Goal: Task Accomplishment & Management: Manage account settings

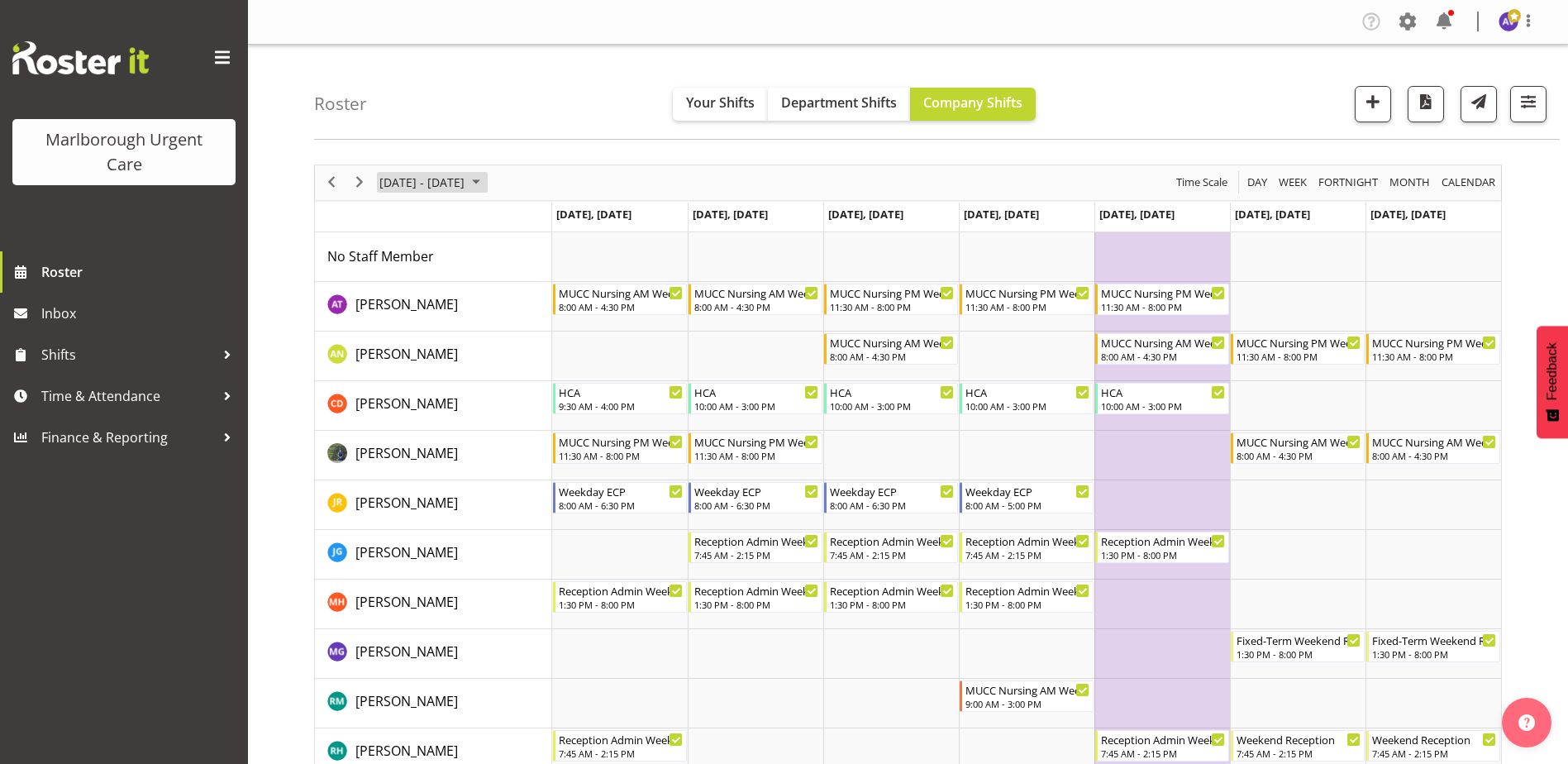
click at [391, 178] on span "[DATE] - [DATE]" at bounding box center [422, 182] width 89 height 21
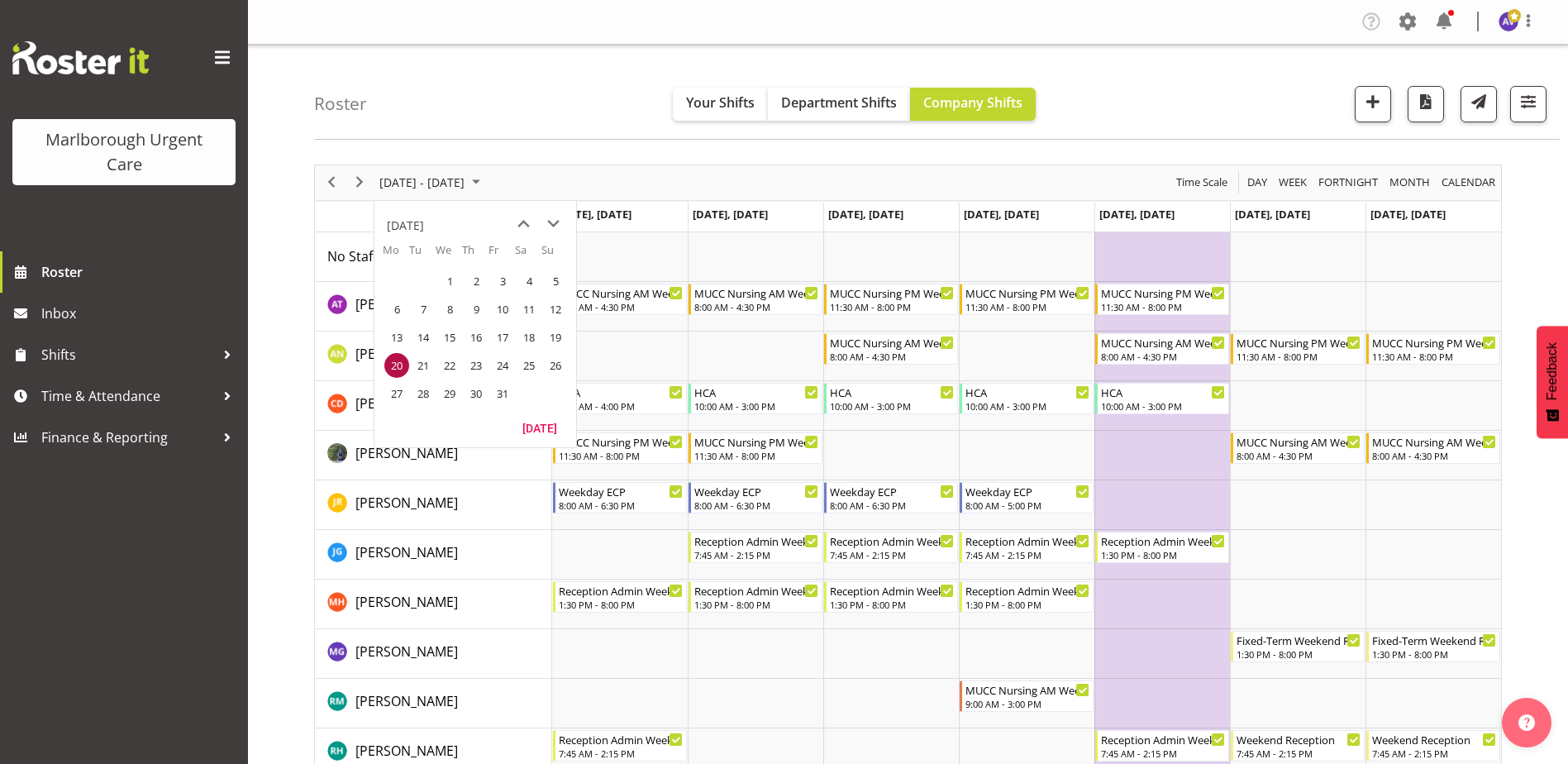
click at [473, 108] on div "Roster Your Shifts Department Shifts Company Shifts All Locations Clear Blenhei…" at bounding box center [936, 92] width 1245 height 96
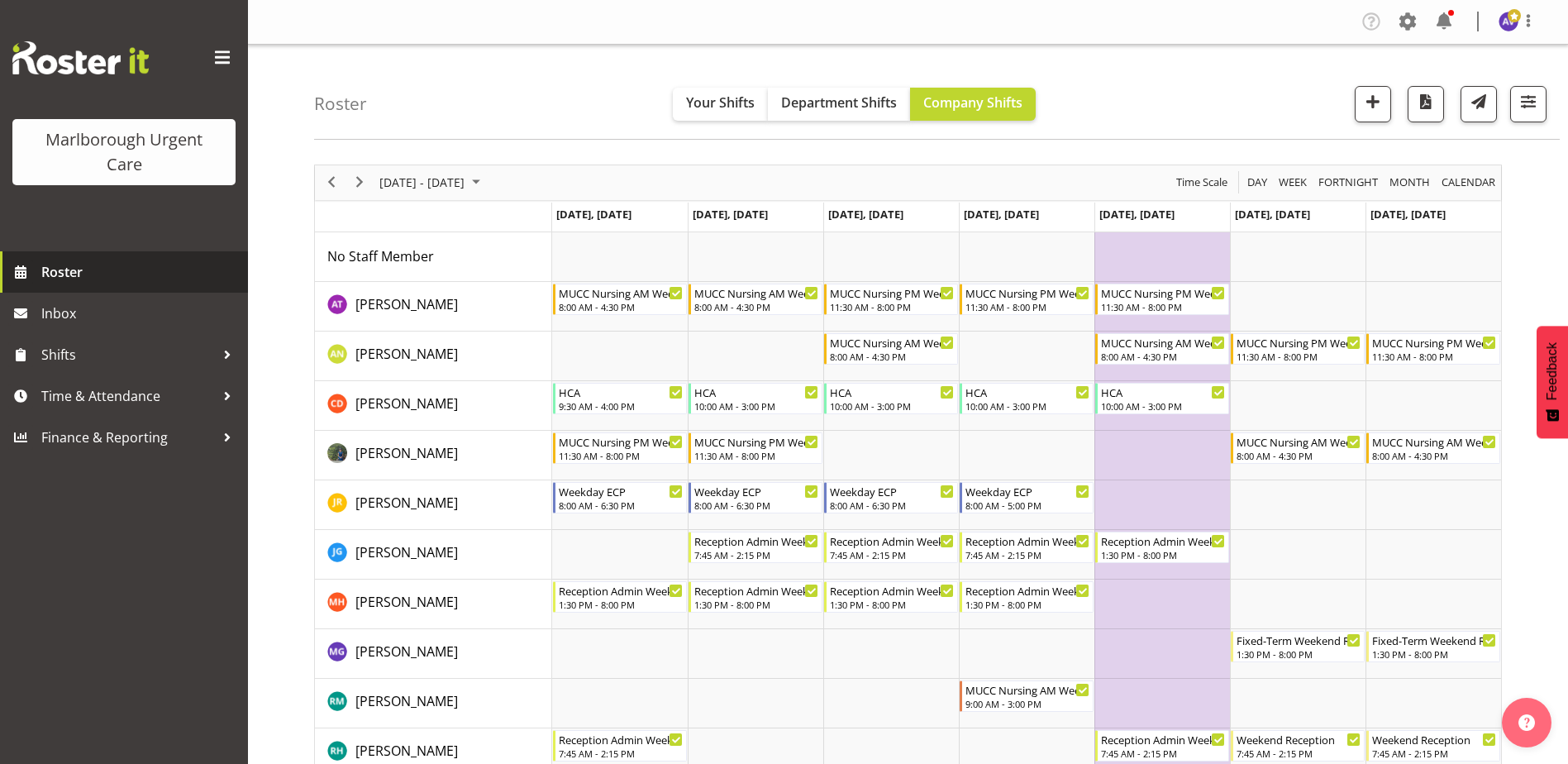
click at [89, 276] on span "Roster" at bounding box center [141, 272] width 199 height 25
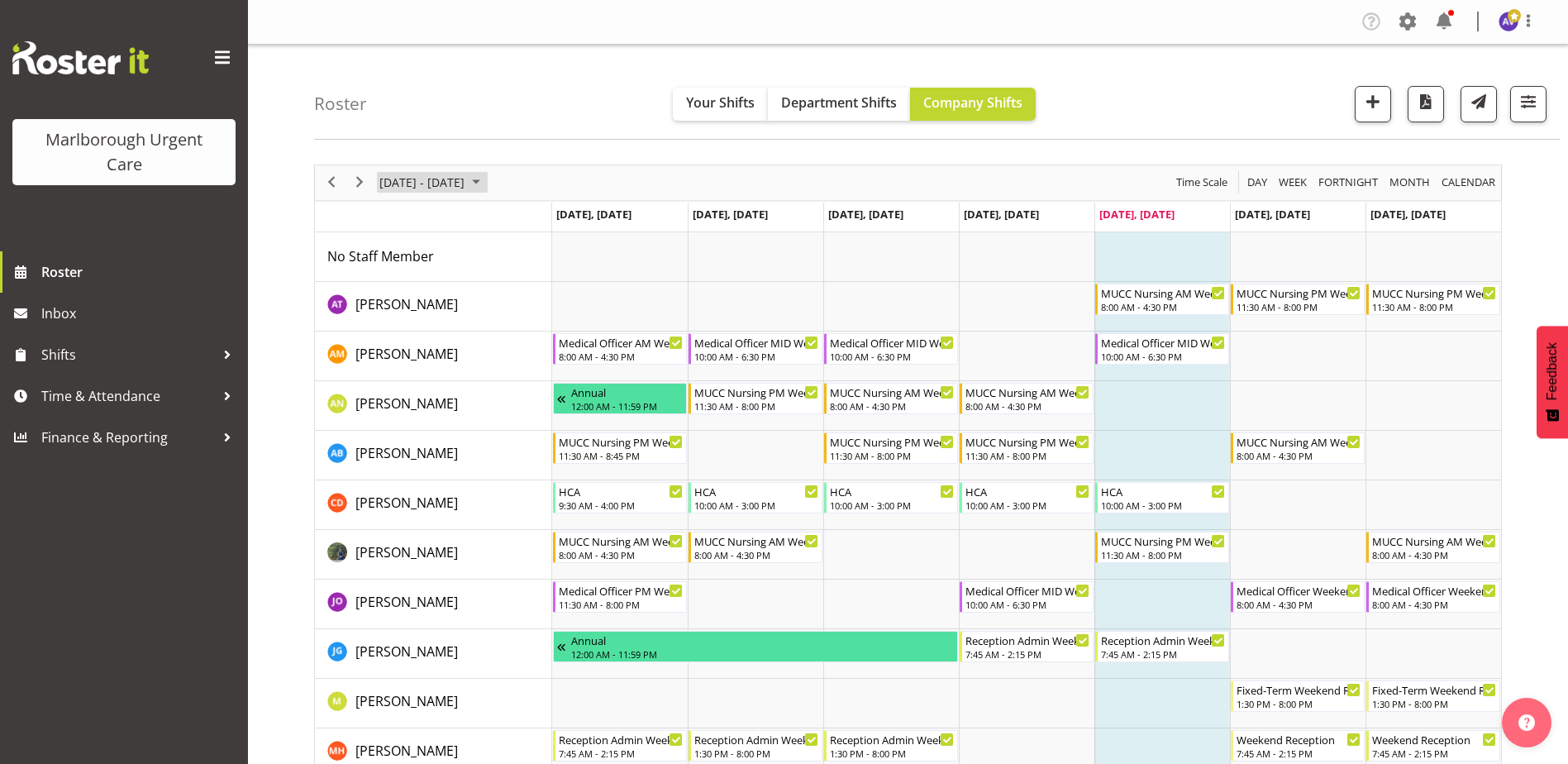
click at [466, 178] on span "[DATE] - [DATE]" at bounding box center [422, 182] width 89 height 21
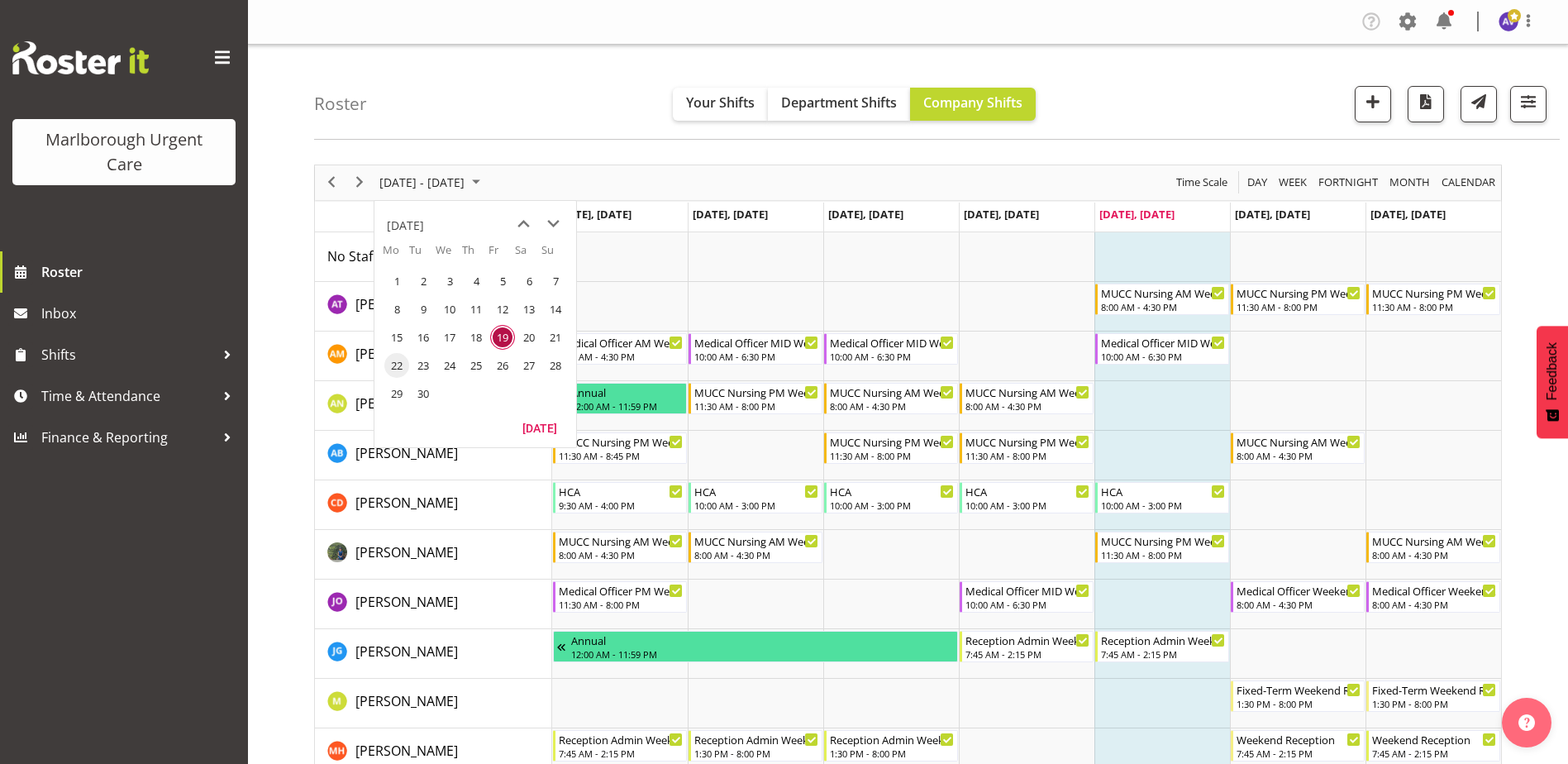
click at [400, 363] on span "22" at bounding box center [397, 366] width 25 height 25
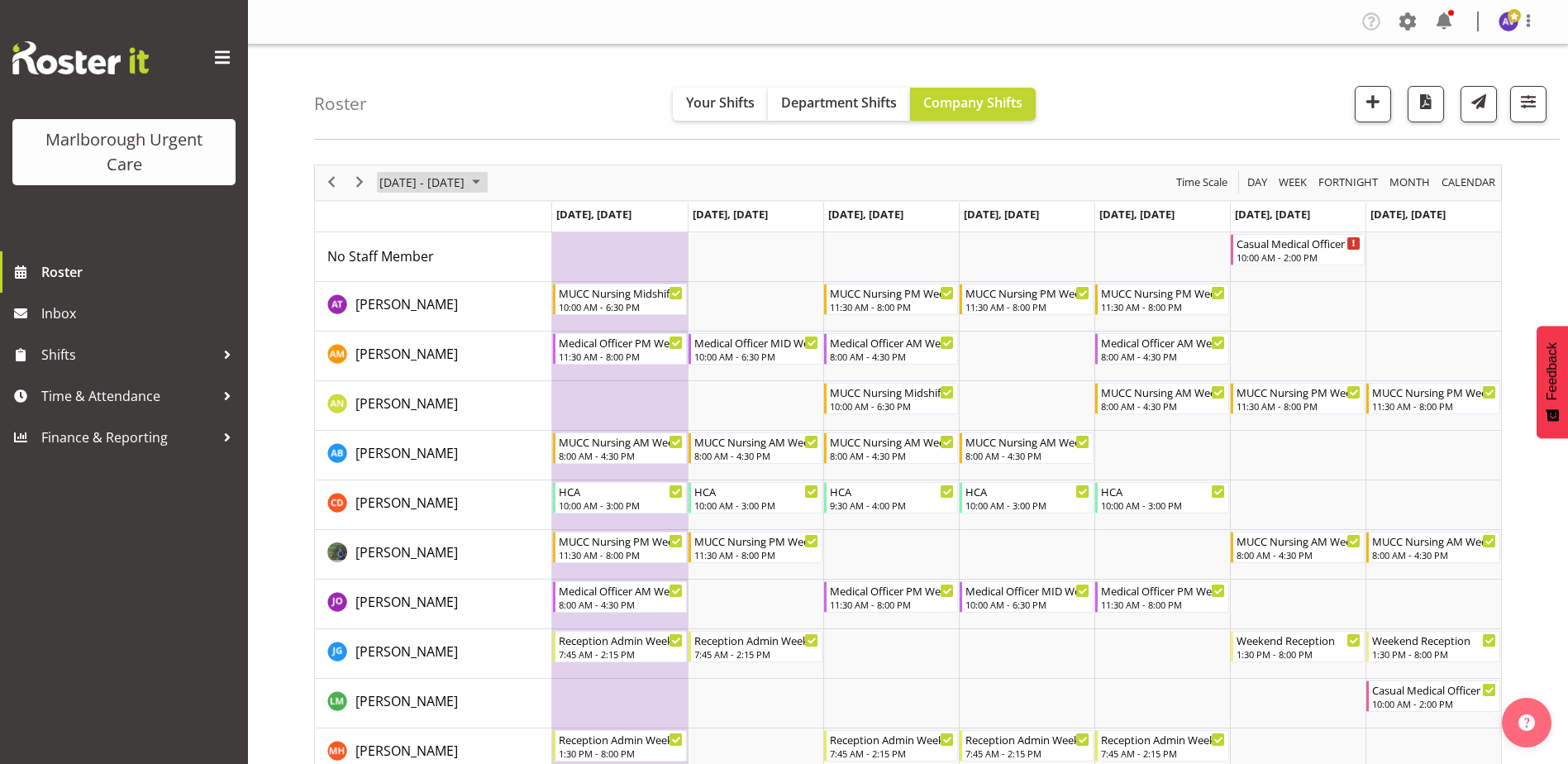
click at [466, 176] on span "[DATE] - [DATE]" at bounding box center [422, 182] width 89 height 21
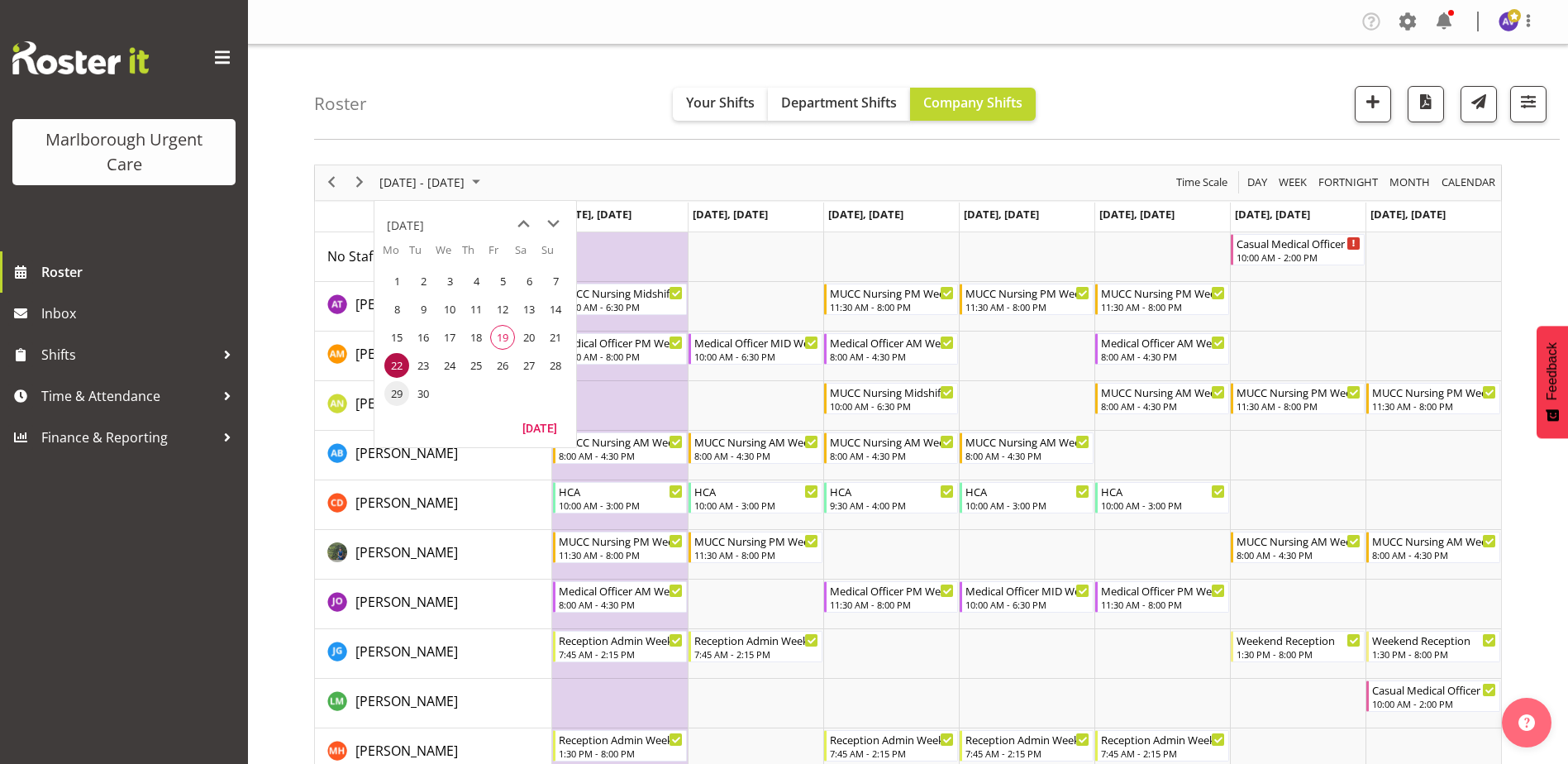
click at [395, 387] on span "29" at bounding box center [397, 393] width 25 height 25
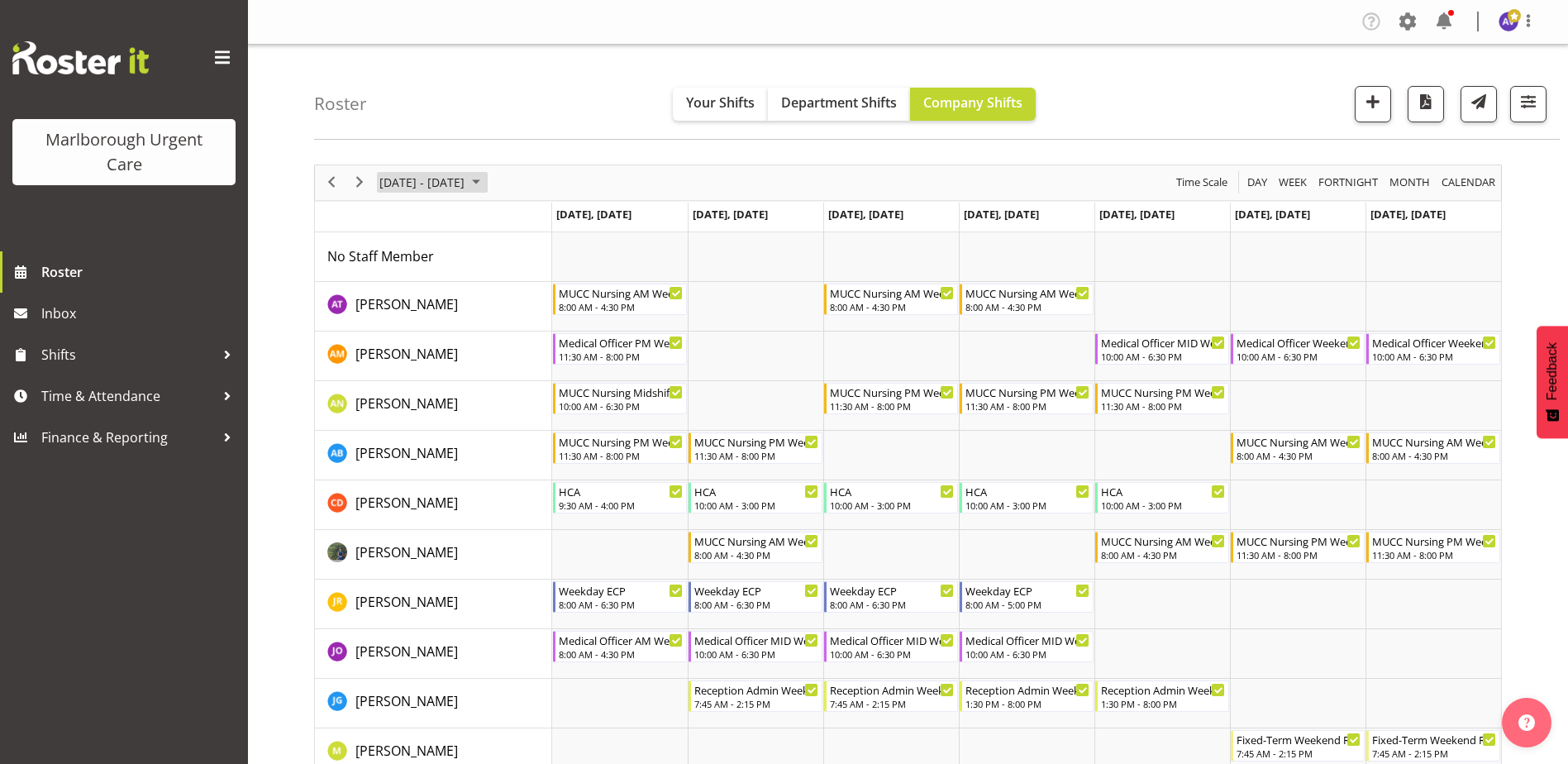
click at [446, 177] on span "[DATE] - [DATE]" at bounding box center [422, 182] width 89 height 21
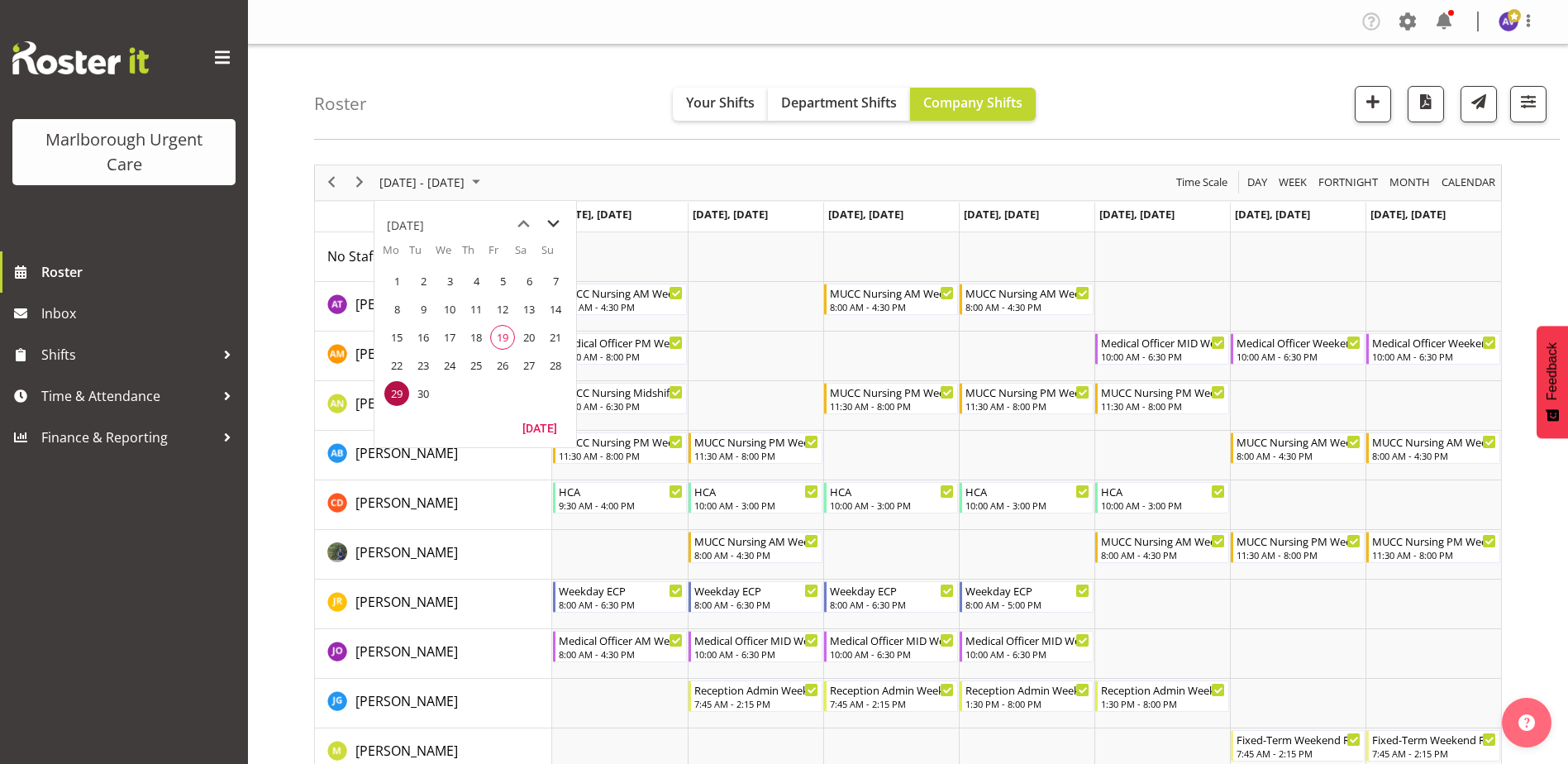
click at [556, 221] on span "next month" at bounding box center [553, 224] width 29 height 30
drag, startPoint x: 403, startPoint y: 306, endPoint x: 461, endPoint y: 311, distance: 58.2
click at [403, 306] on span "6" at bounding box center [397, 309] width 25 height 25
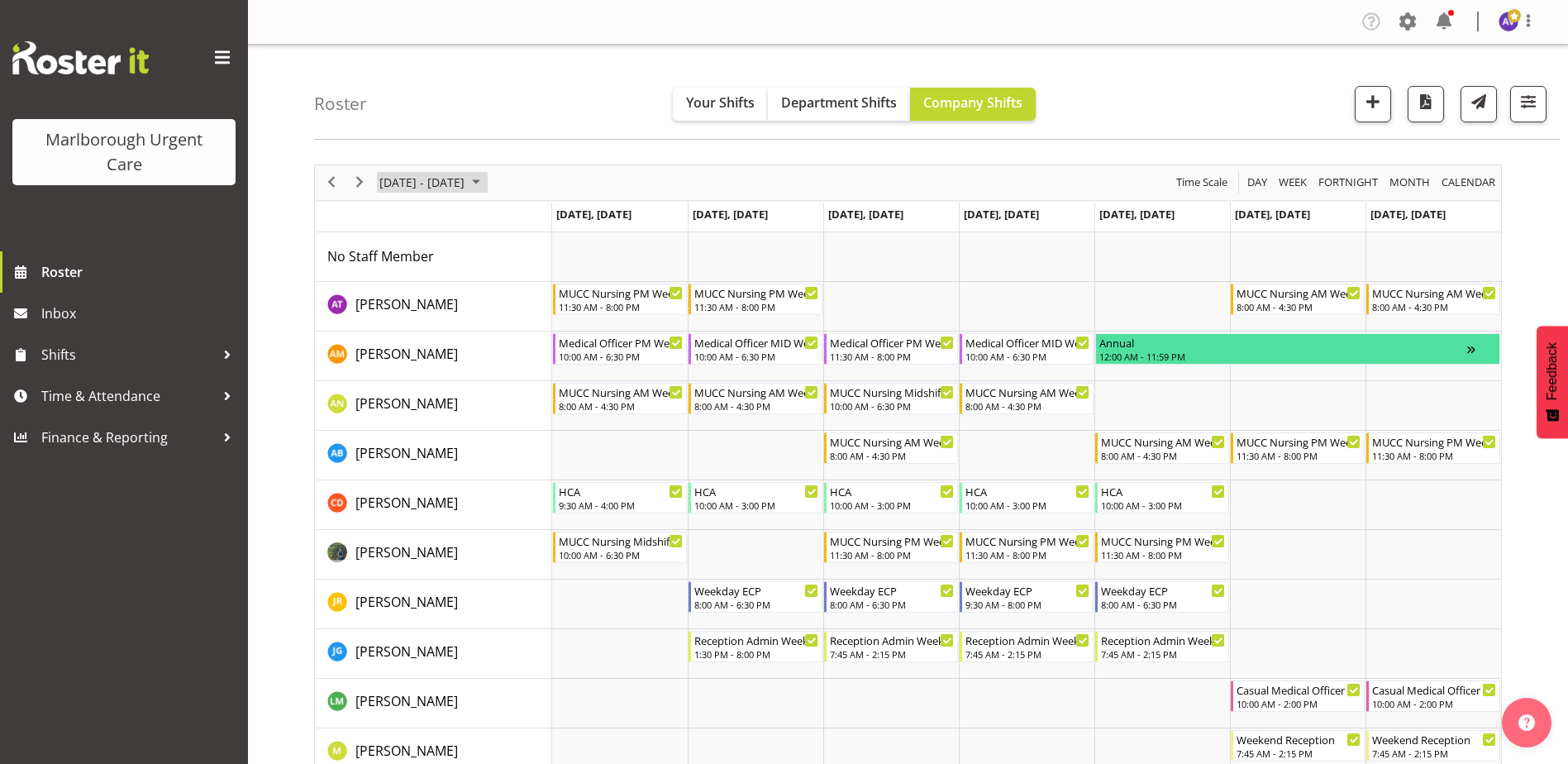
click at [447, 188] on span "[DATE] - [DATE]" at bounding box center [422, 182] width 89 height 21
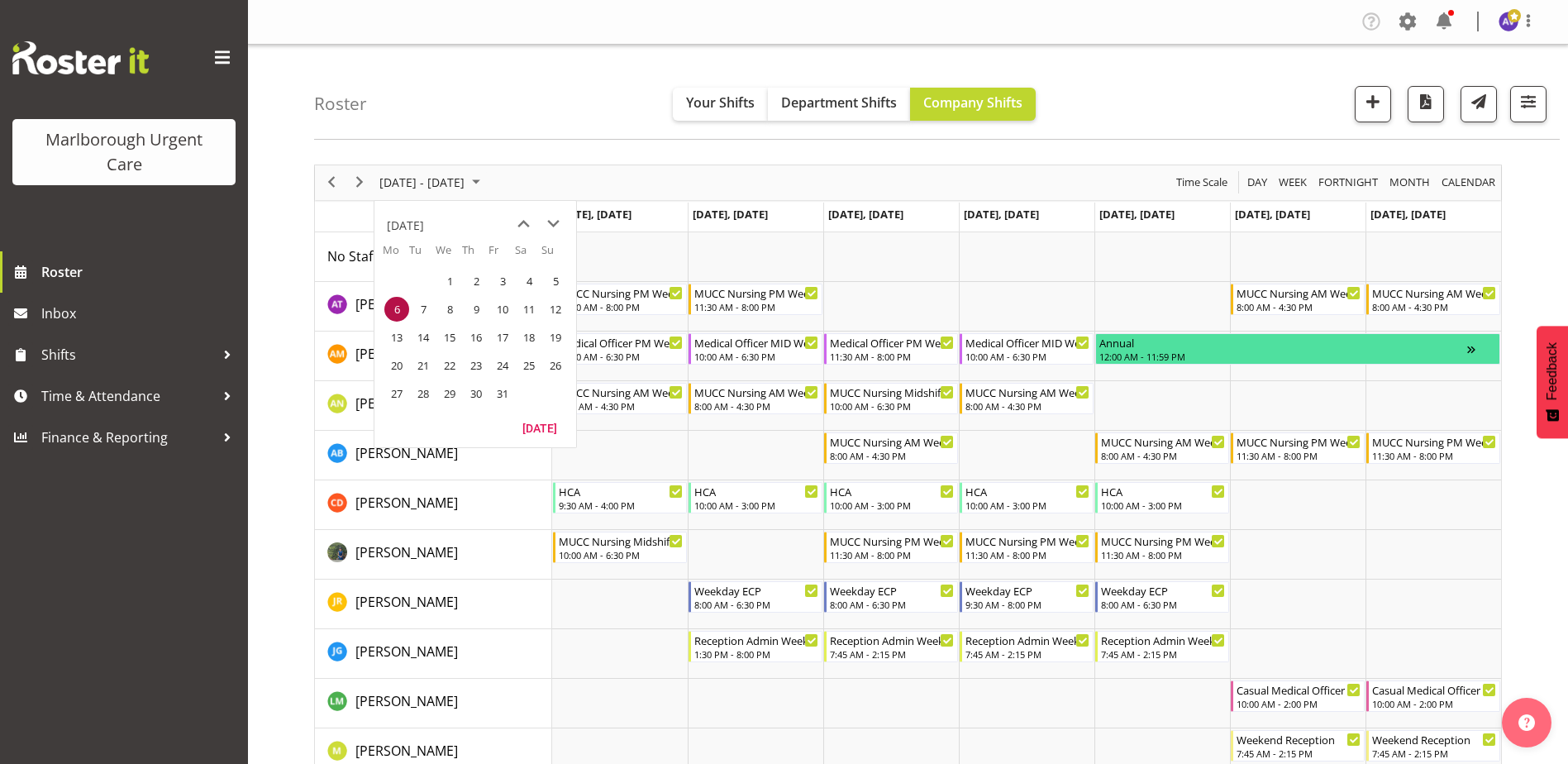
click at [396, 334] on span "13" at bounding box center [397, 337] width 25 height 25
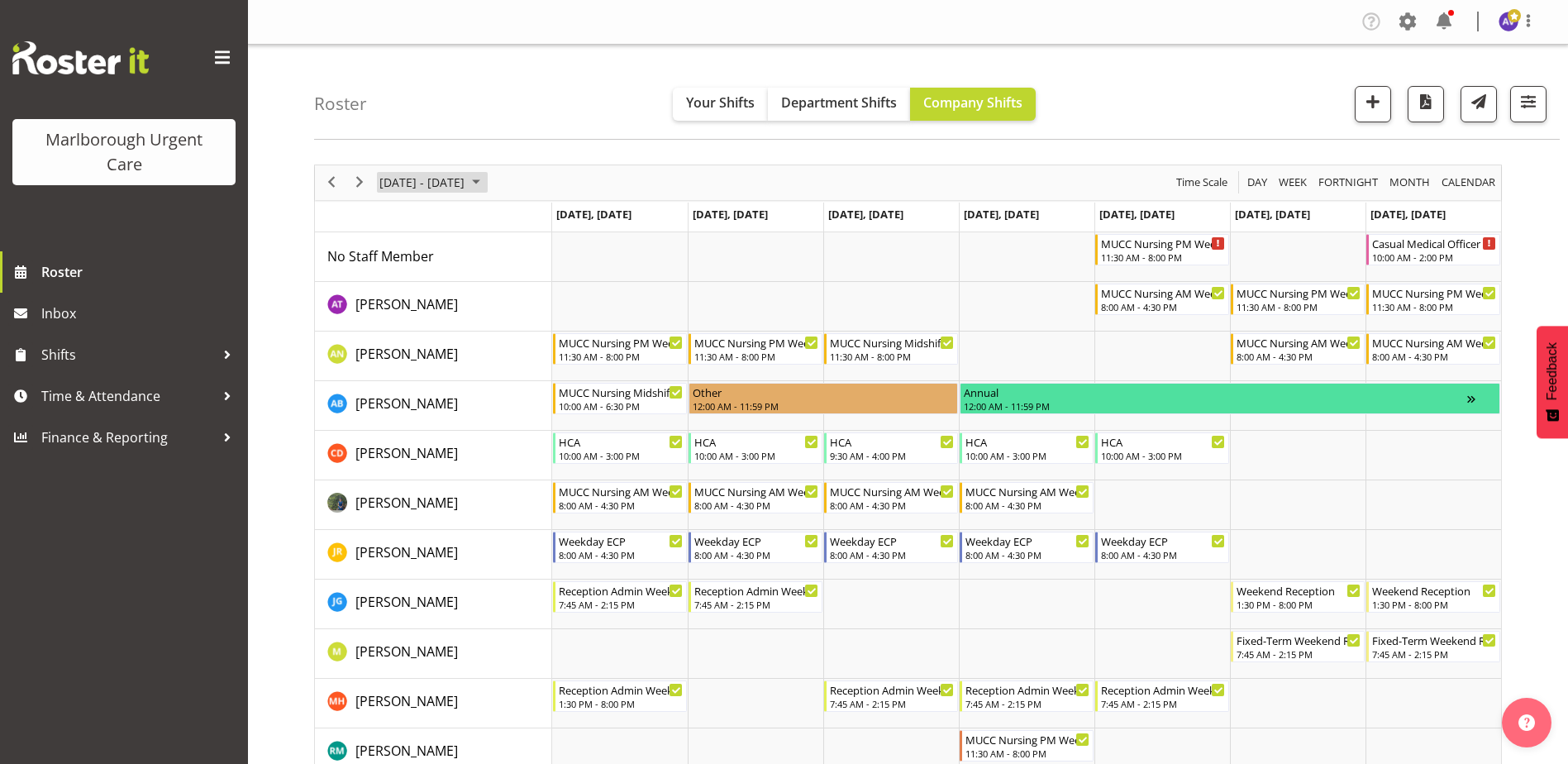
click at [466, 174] on span "[DATE] - [DATE]" at bounding box center [422, 182] width 89 height 21
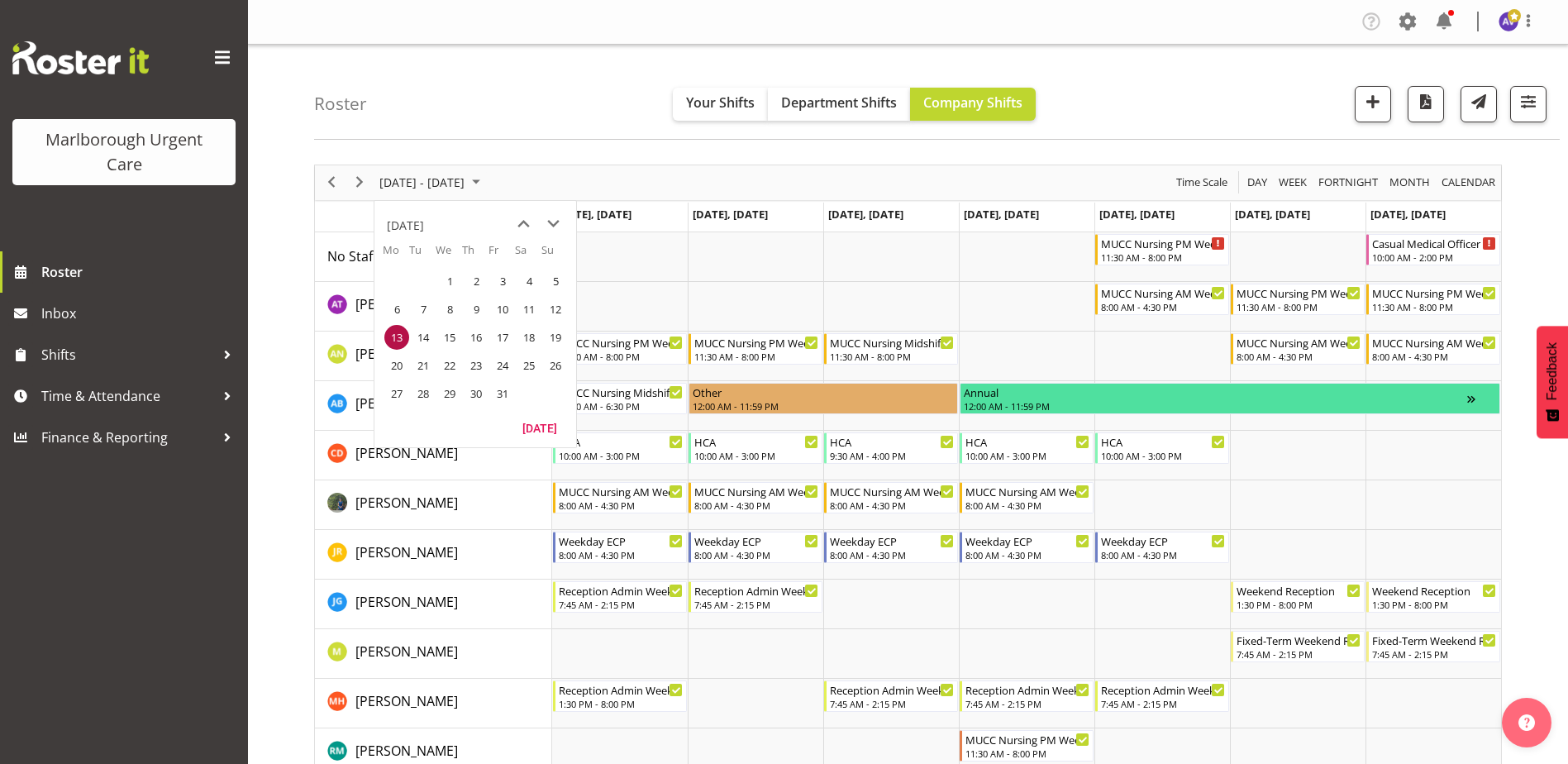
click at [393, 359] on span "20" at bounding box center [397, 366] width 25 height 25
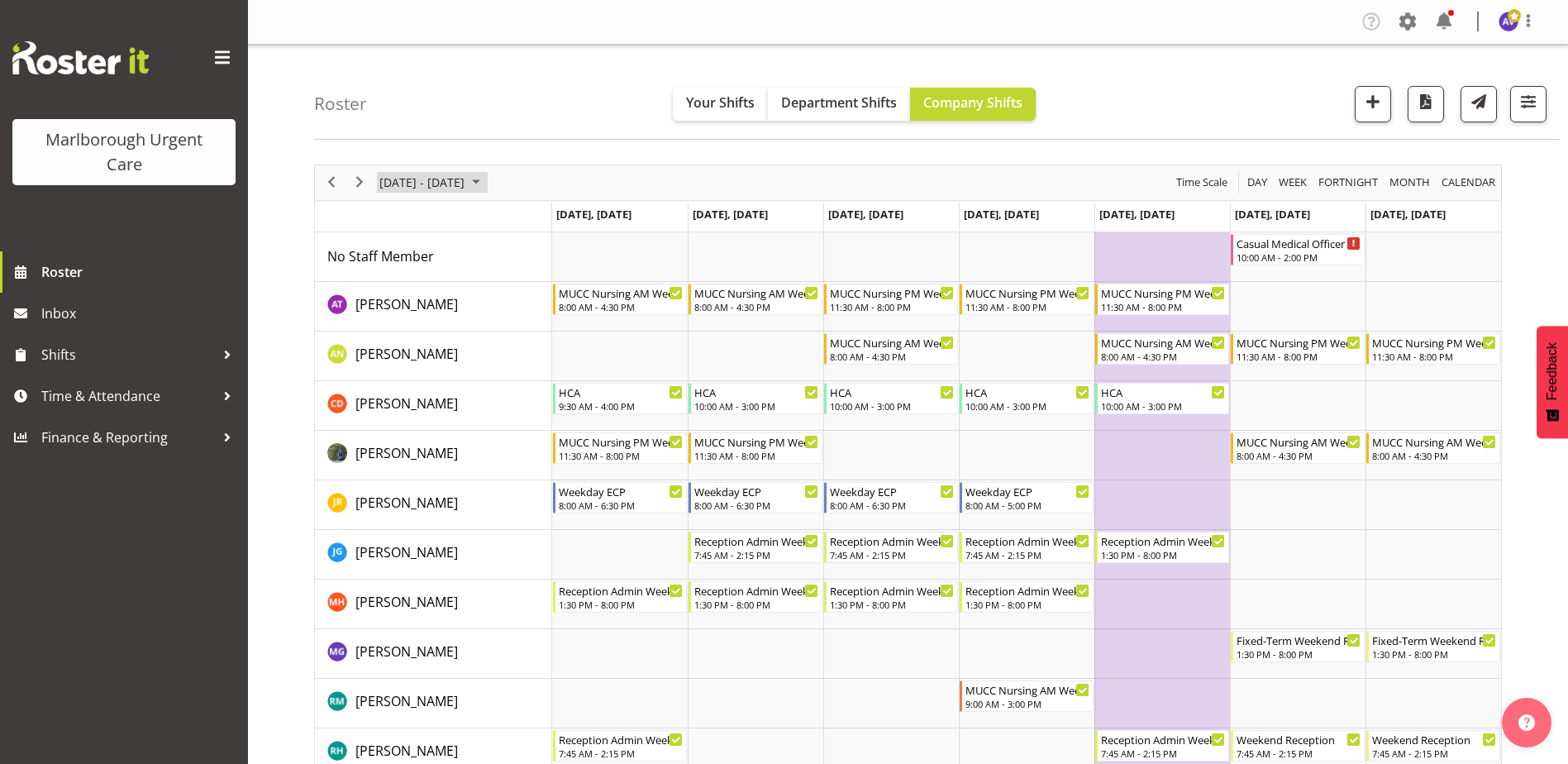
click at [447, 177] on span "[DATE] - [DATE]" at bounding box center [422, 182] width 89 height 21
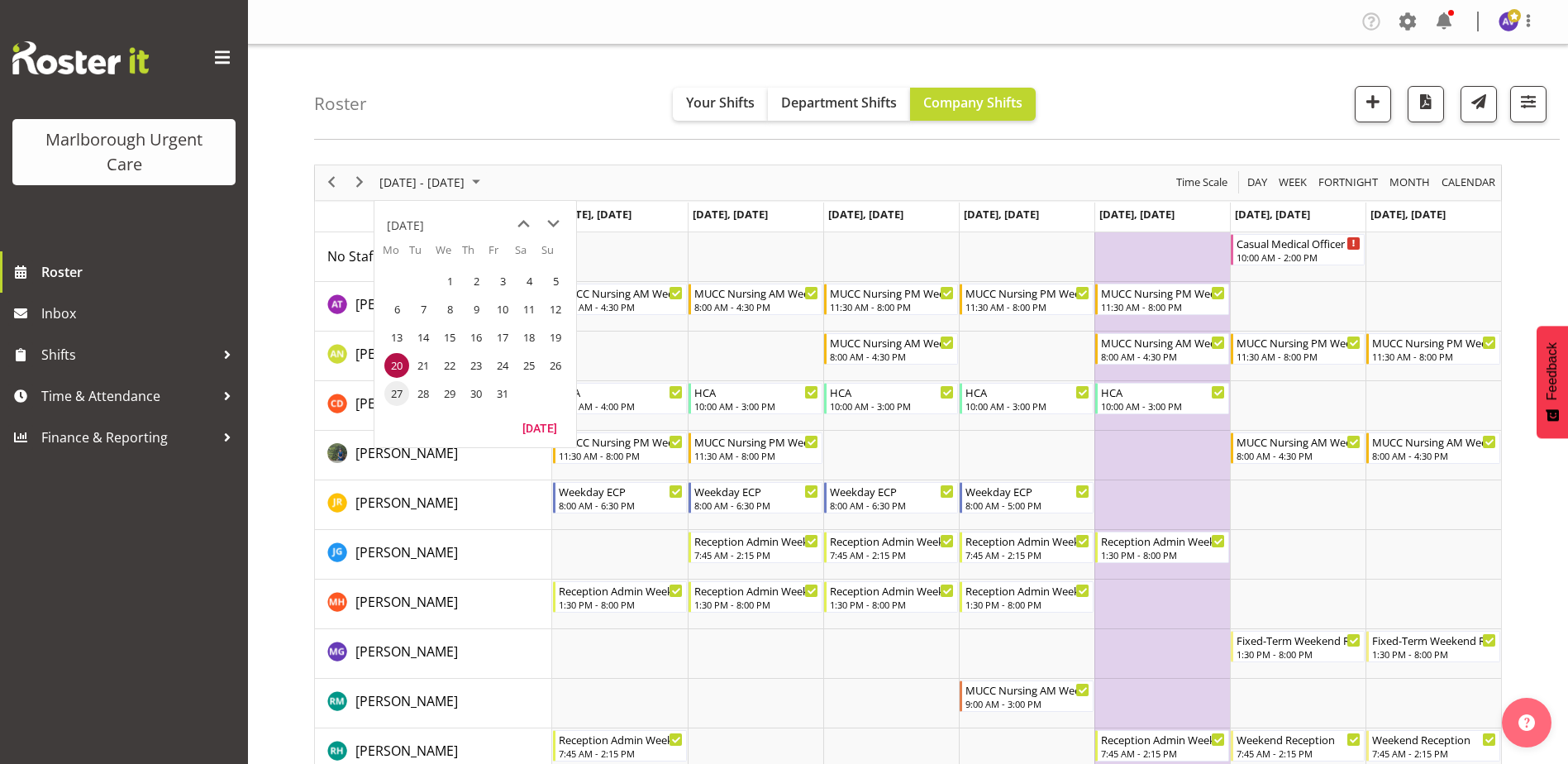
click at [392, 392] on span "27" at bounding box center [397, 393] width 25 height 25
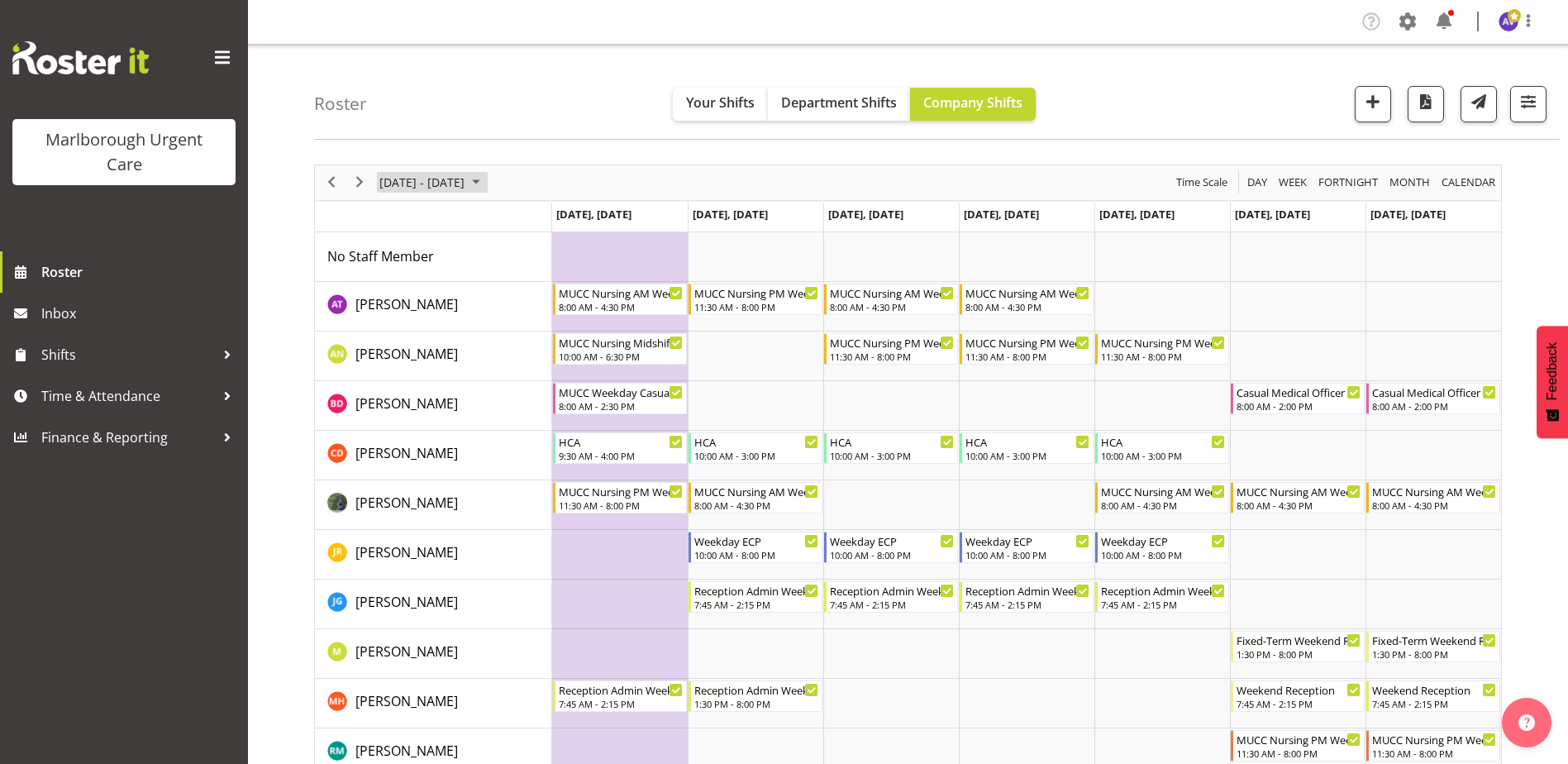
click at [466, 184] on span "[DATE] - [DATE]" at bounding box center [422, 182] width 89 height 21
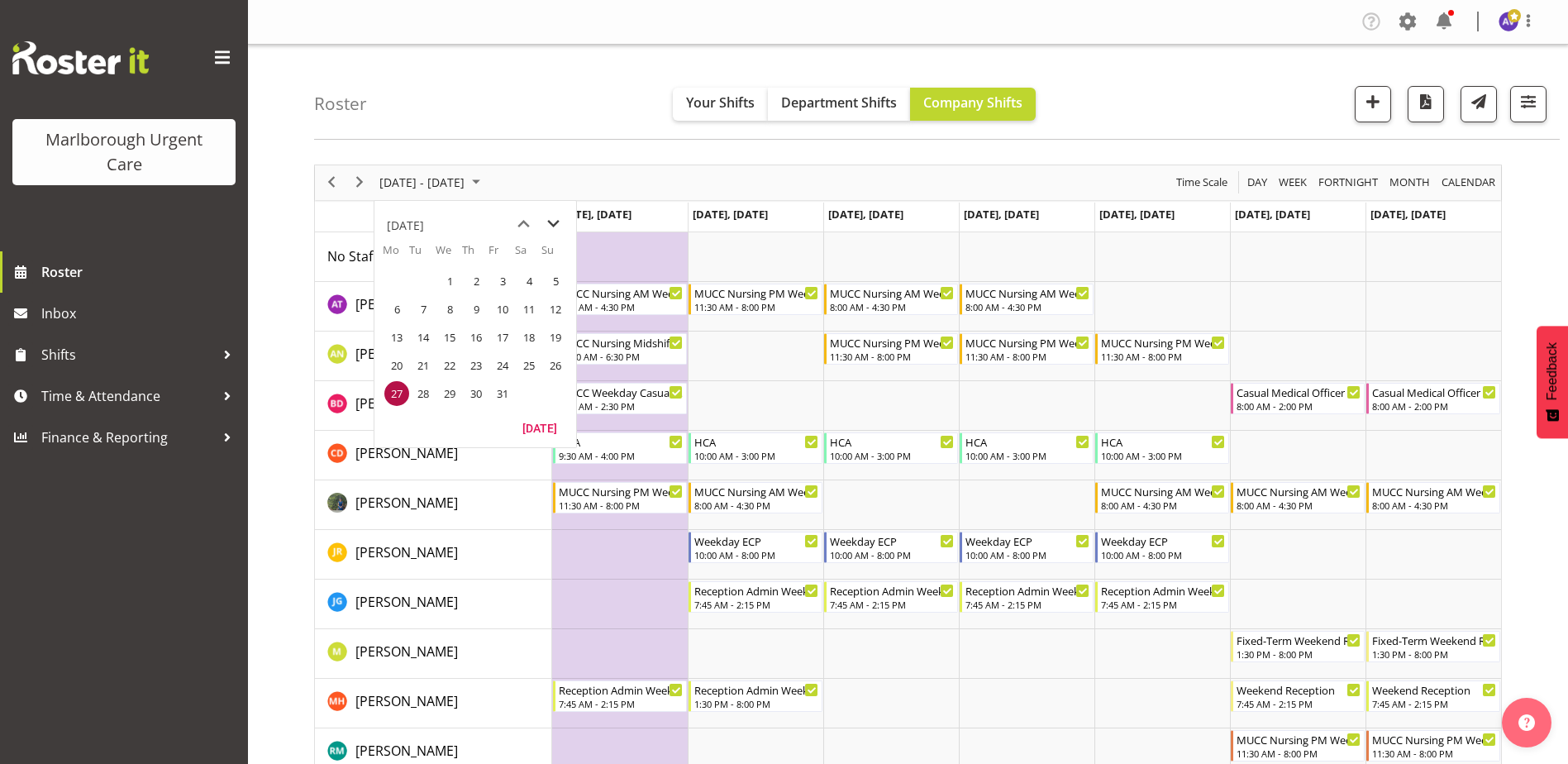
click at [557, 227] on span "next month" at bounding box center [553, 224] width 29 height 30
click at [387, 301] on span "3" at bounding box center [397, 309] width 25 height 25
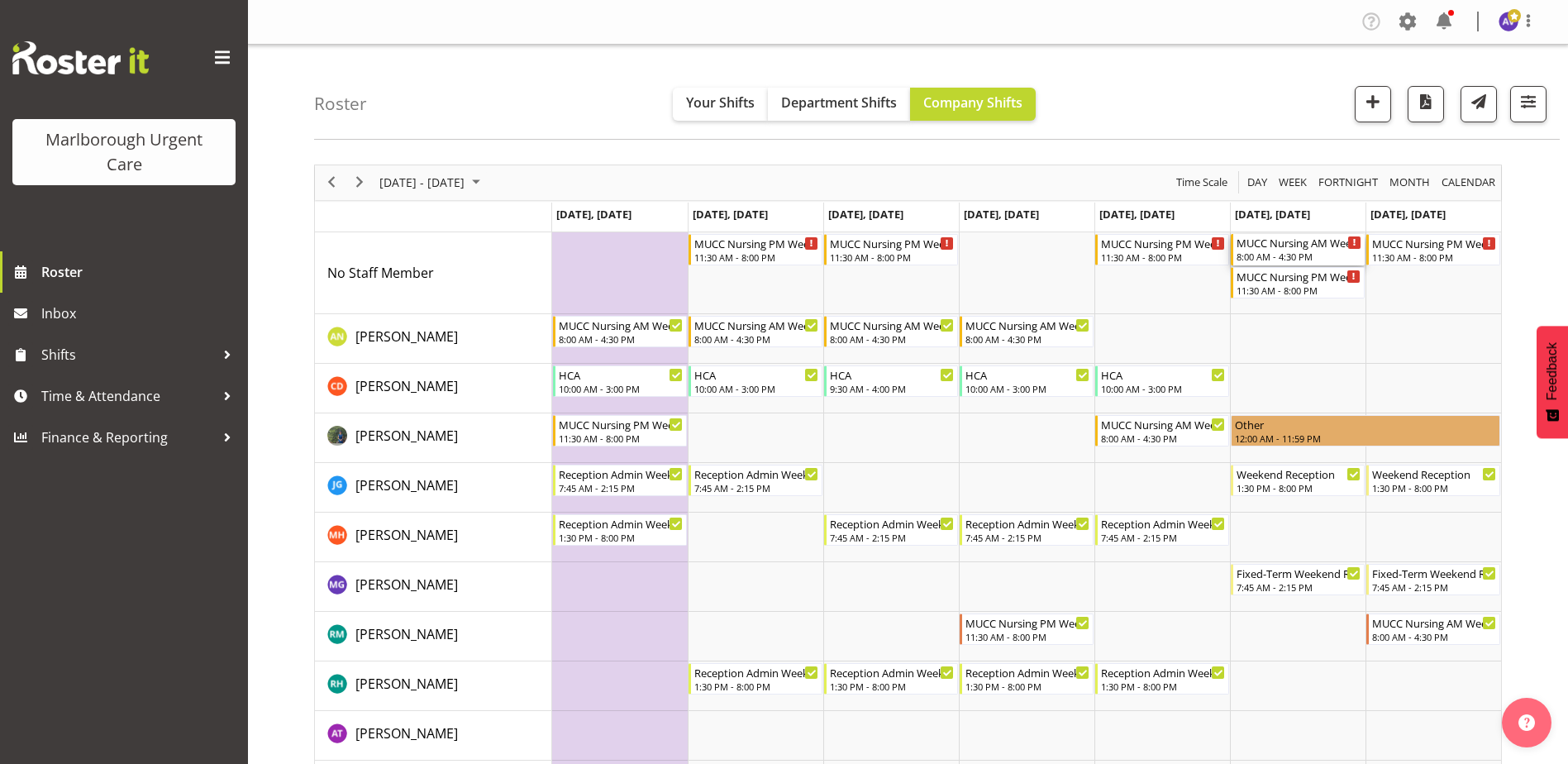
click at [1260, 240] on div "MUCC Nursing AM Weekends" at bounding box center [1299, 242] width 125 height 16
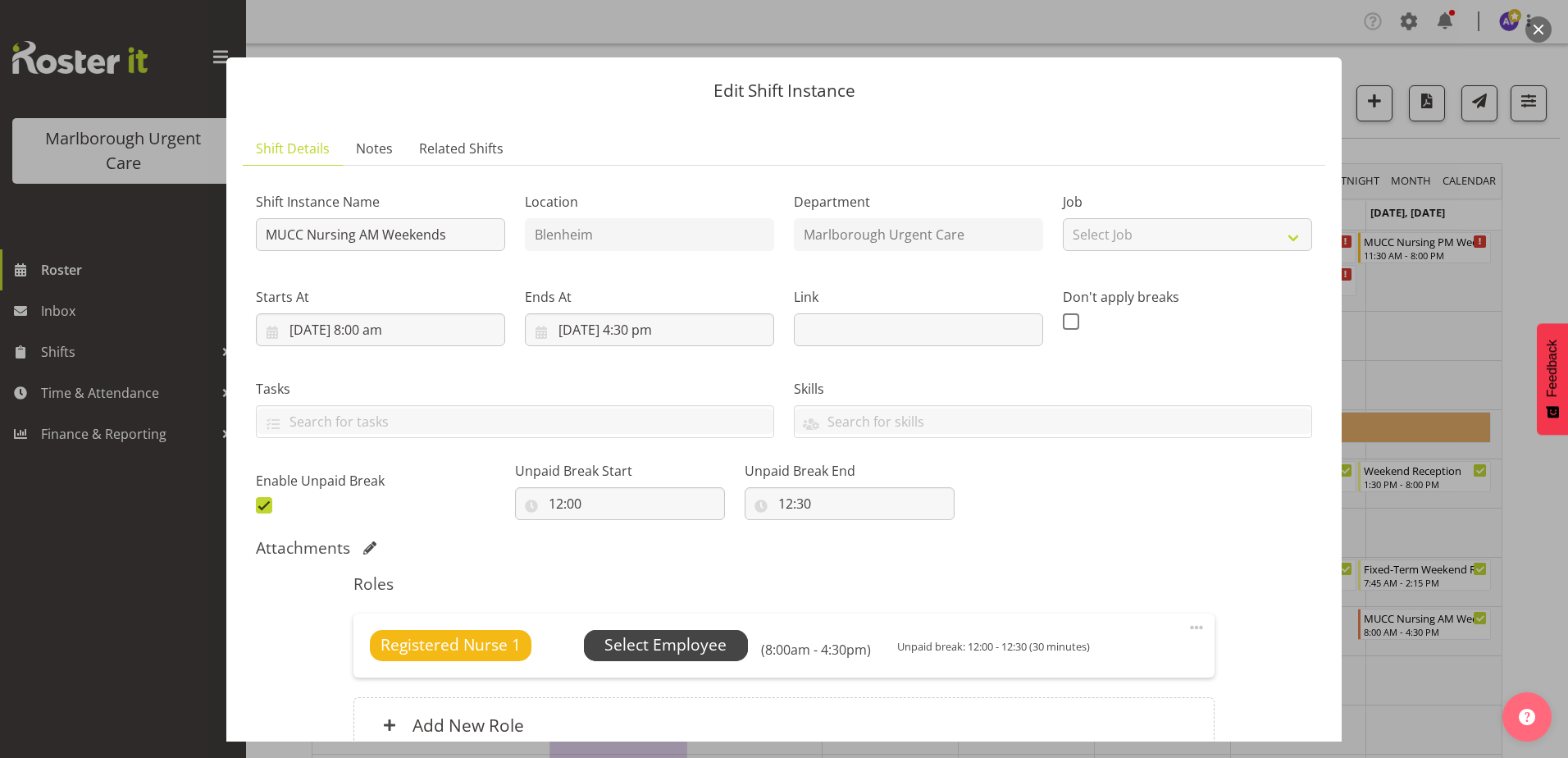
click at [654, 643] on span "Select Employee" at bounding box center [666, 645] width 122 height 24
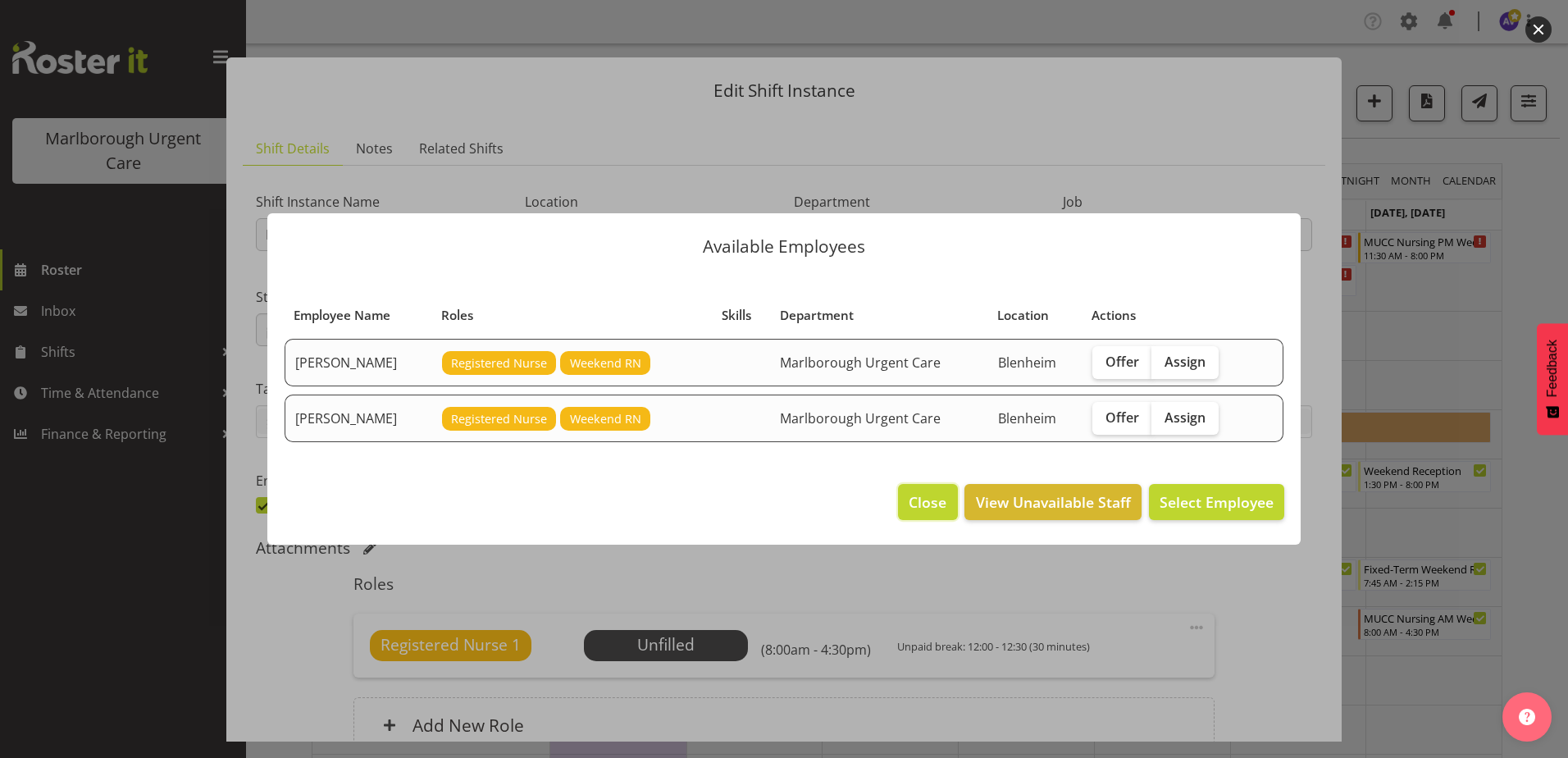
click at [930, 506] on span "Close" at bounding box center [927, 502] width 38 height 22
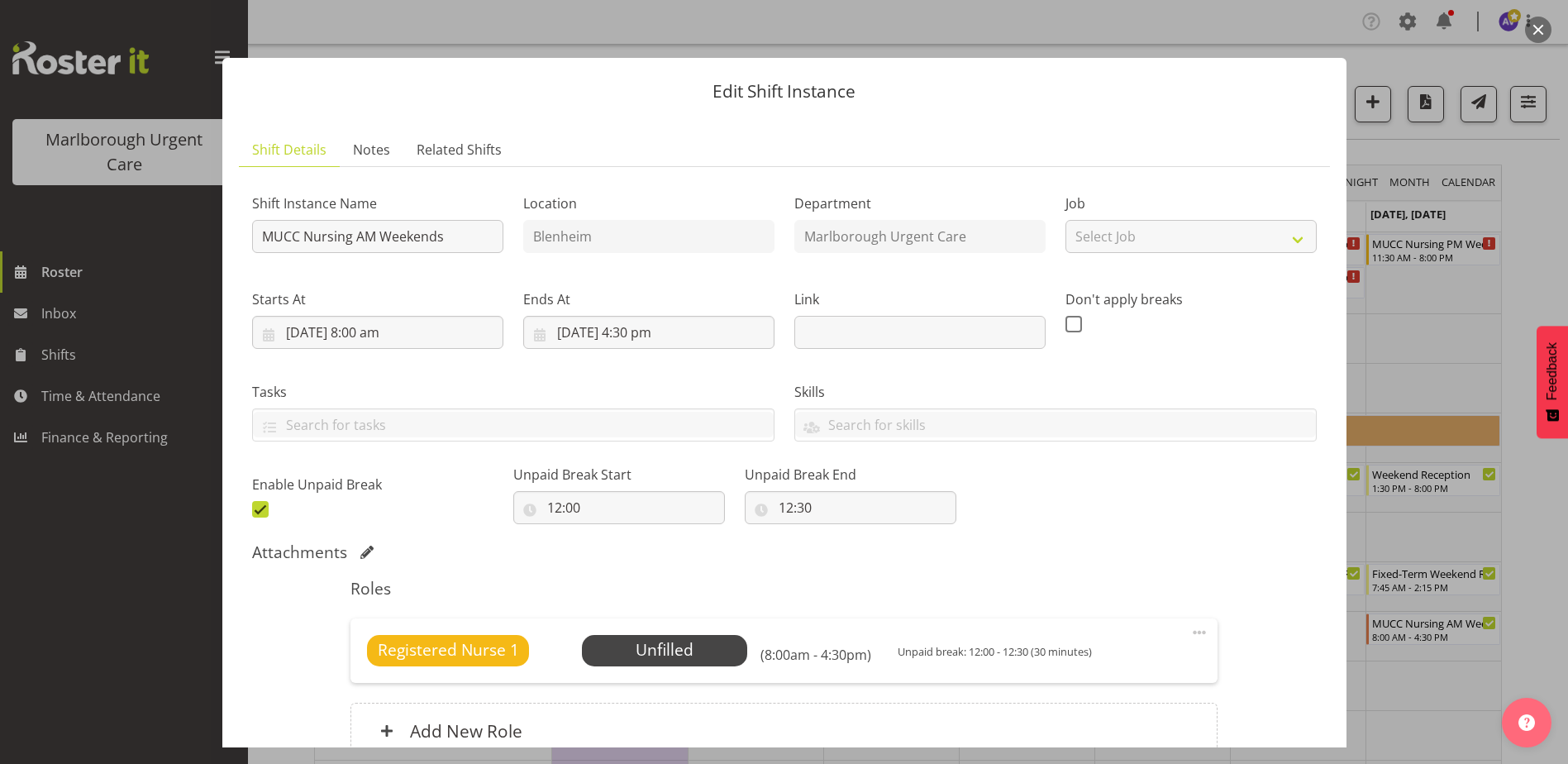
click at [486, 642] on span "Registered Nurse 1" at bounding box center [448, 650] width 141 height 24
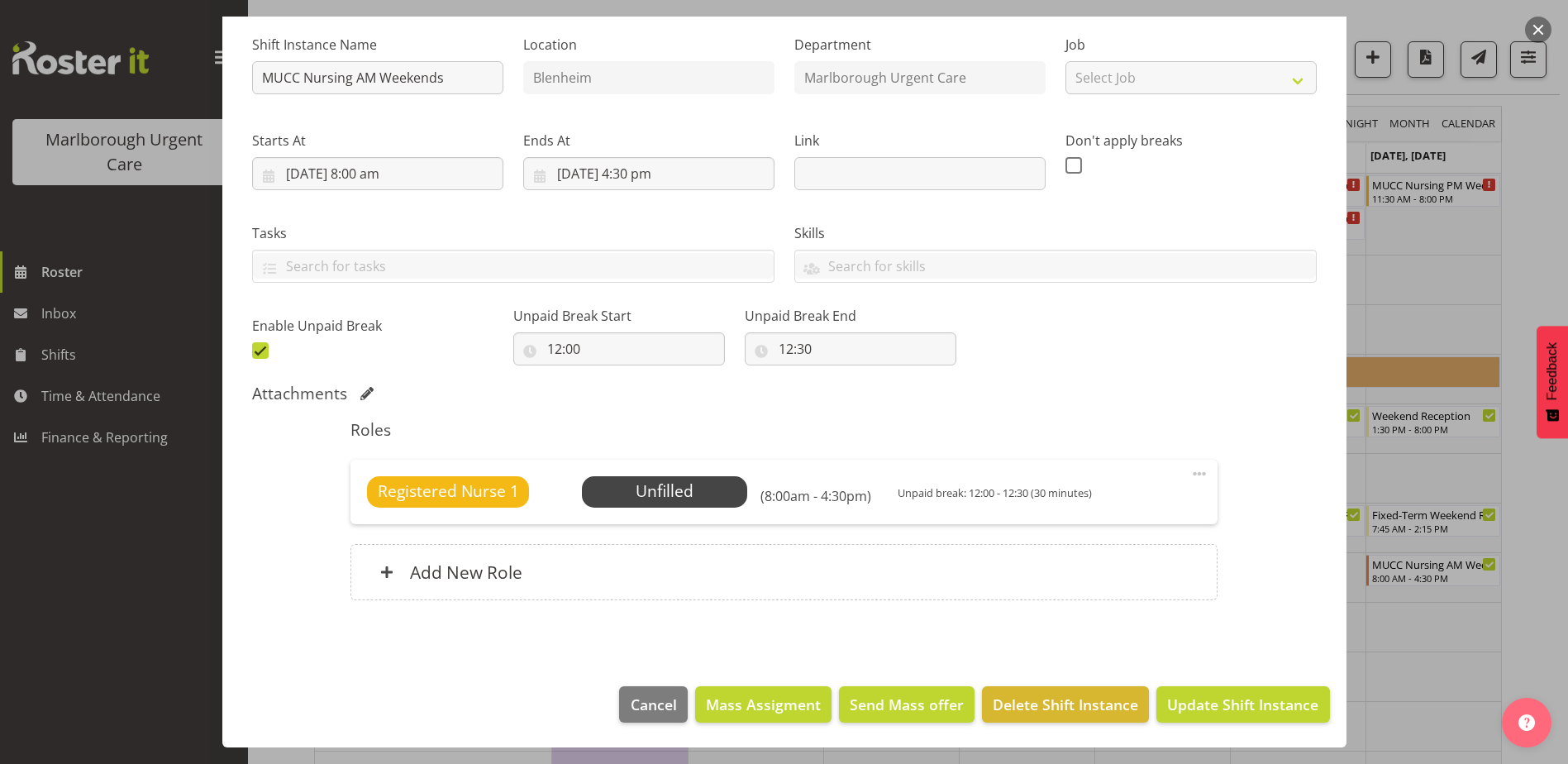
scroll to position [82, 0]
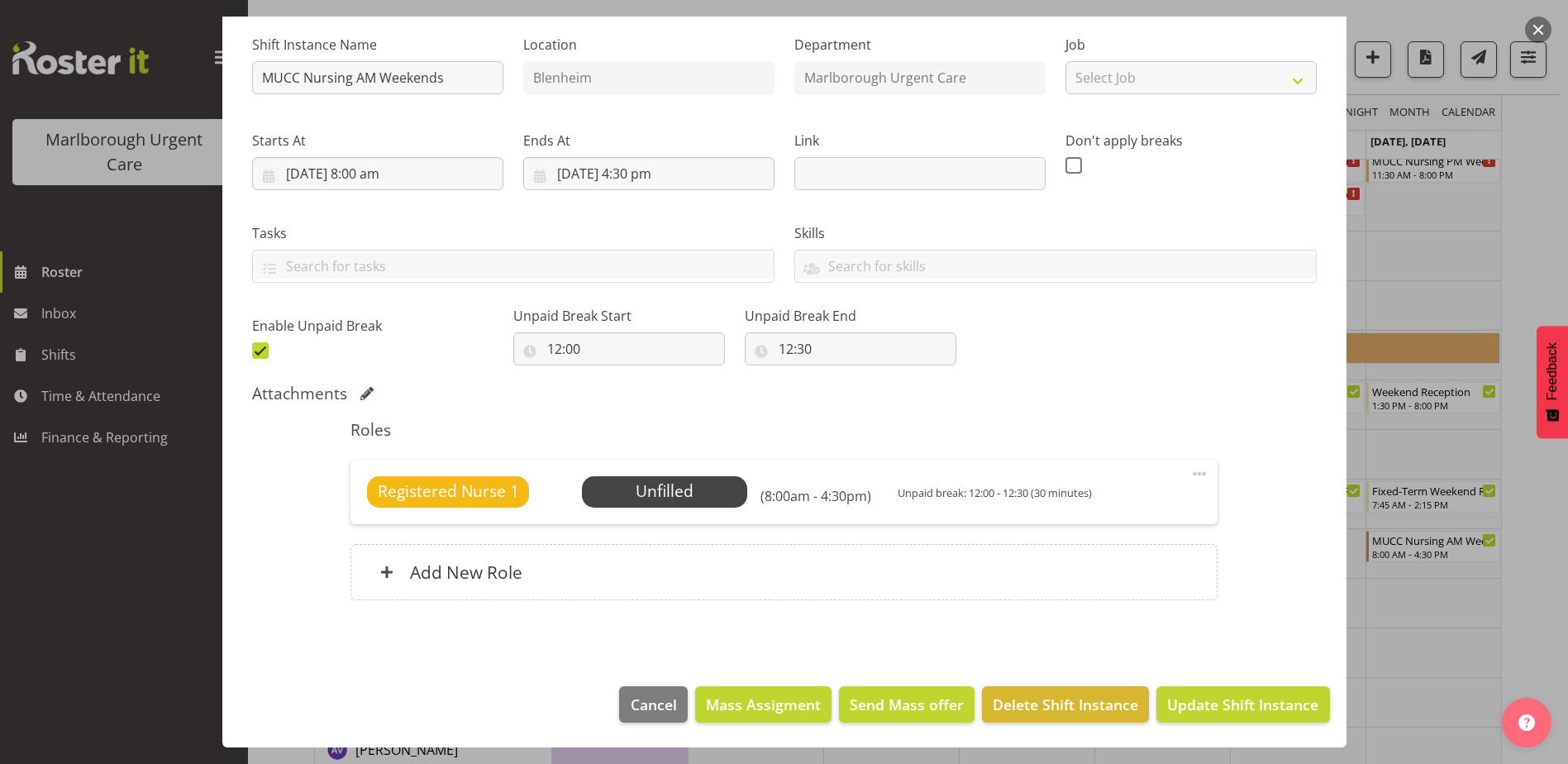
click at [427, 494] on span "Registered Nurse 1" at bounding box center [448, 491] width 141 height 24
click at [614, 487] on span "Select Employee" at bounding box center [665, 491] width 123 height 24
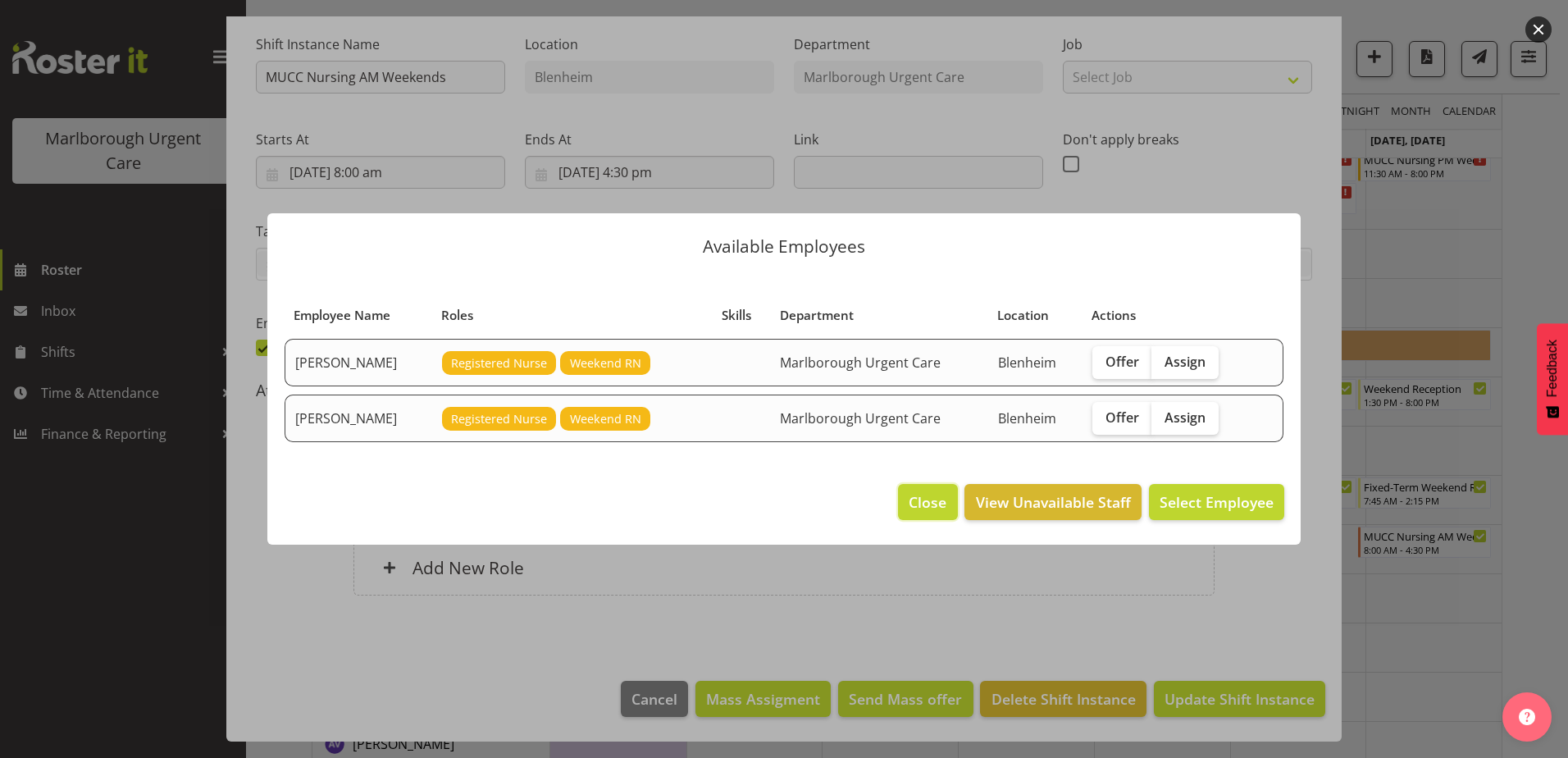
click at [923, 502] on span "Close" at bounding box center [927, 502] width 38 height 22
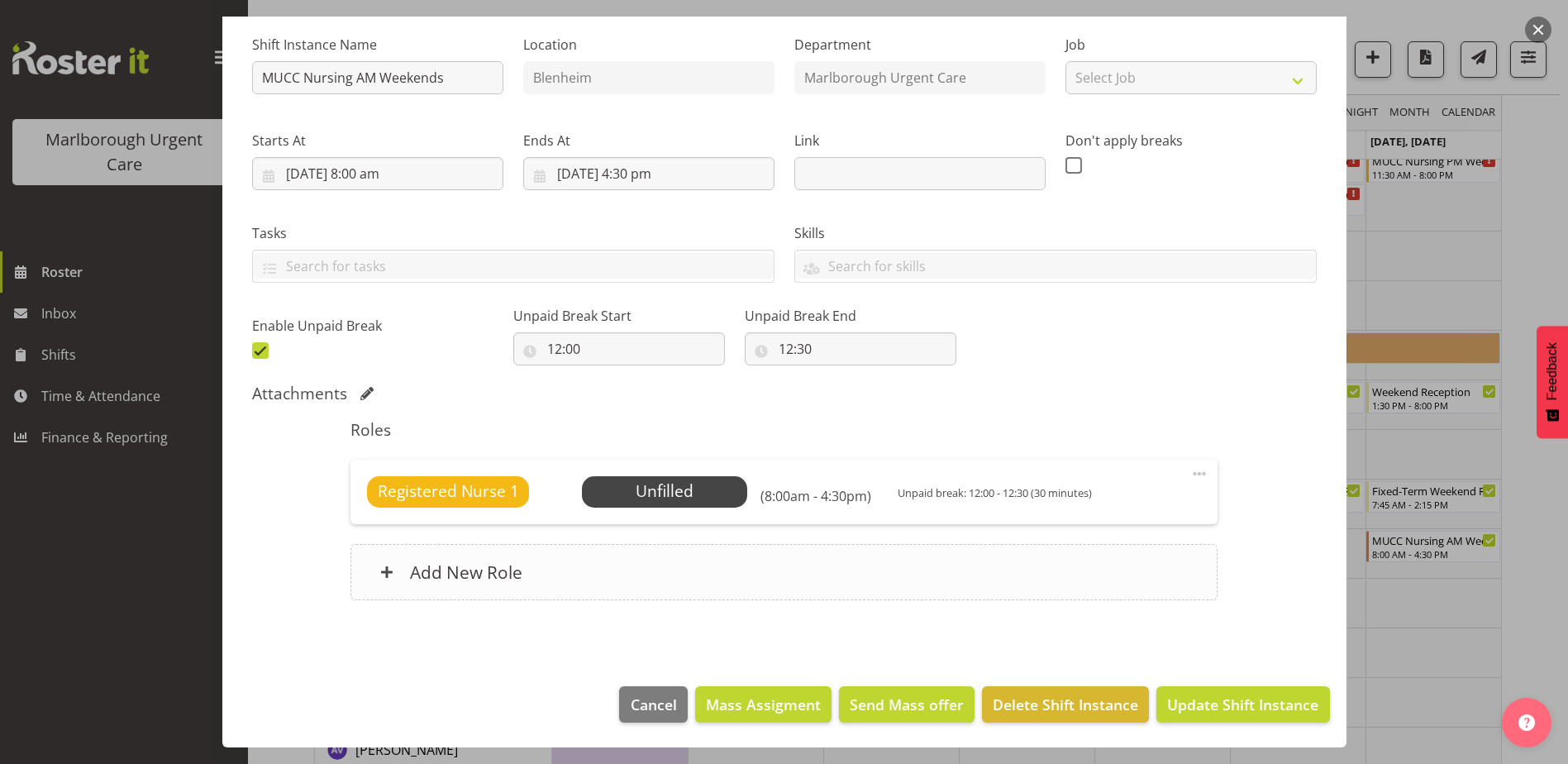
click at [468, 582] on h6 "Add New Role" at bounding box center [466, 572] width 113 height 22
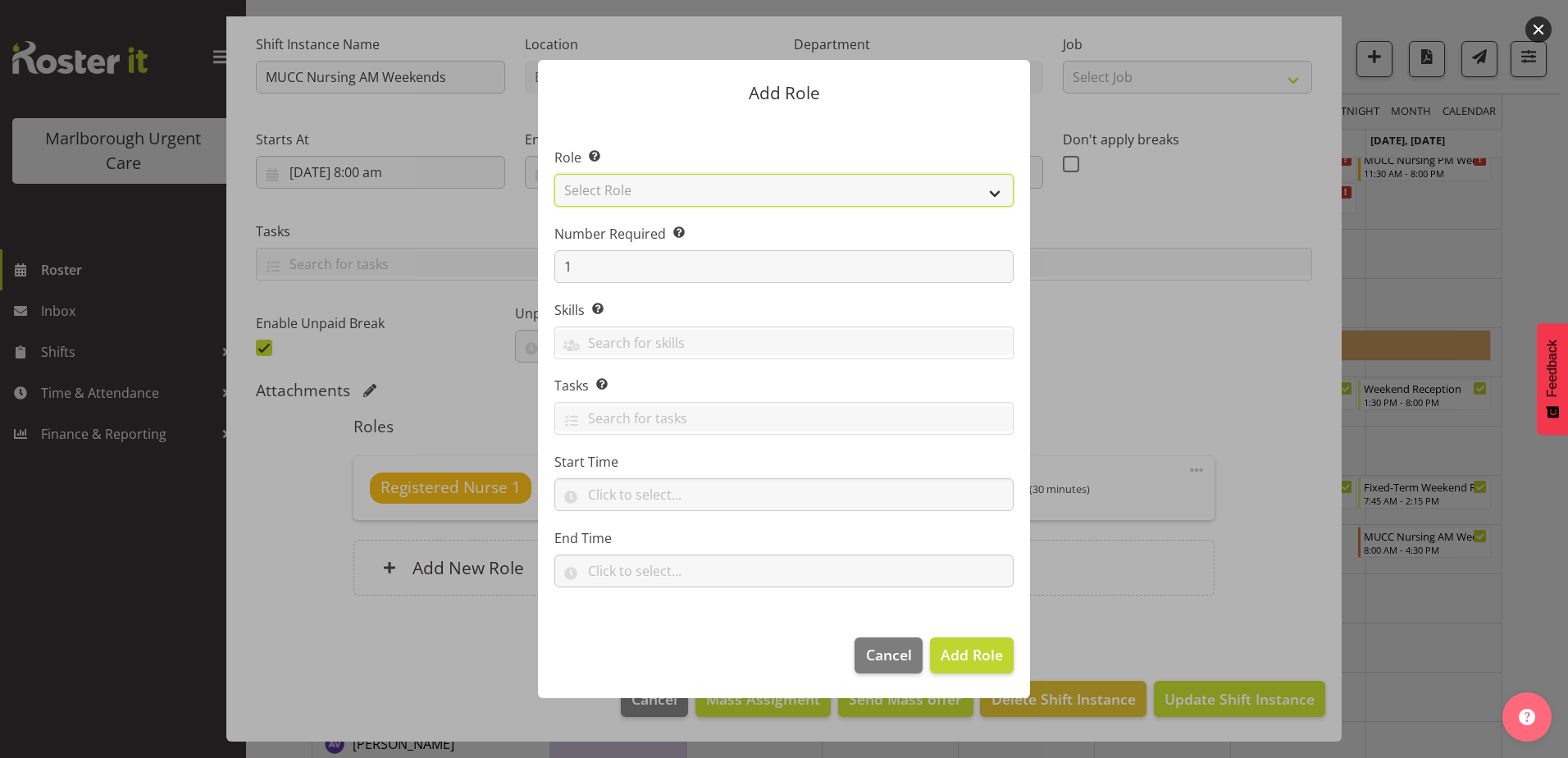
click at [602, 190] on select "Select Role Casual Registered Nurse Casual Weekday Medical Officer Casual Weekd…" at bounding box center [784, 190] width 459 height 33
select select "1566"
click at [555, 174] on select "Select Role Casual Registered Nurse Casual Weekday Medical Officer Casual Weekd…" at bounding box center [784, 190] width 459 height 33
click at [950, 649] on span "Add Role" at bounding box center [971, 655] width 62 height 20
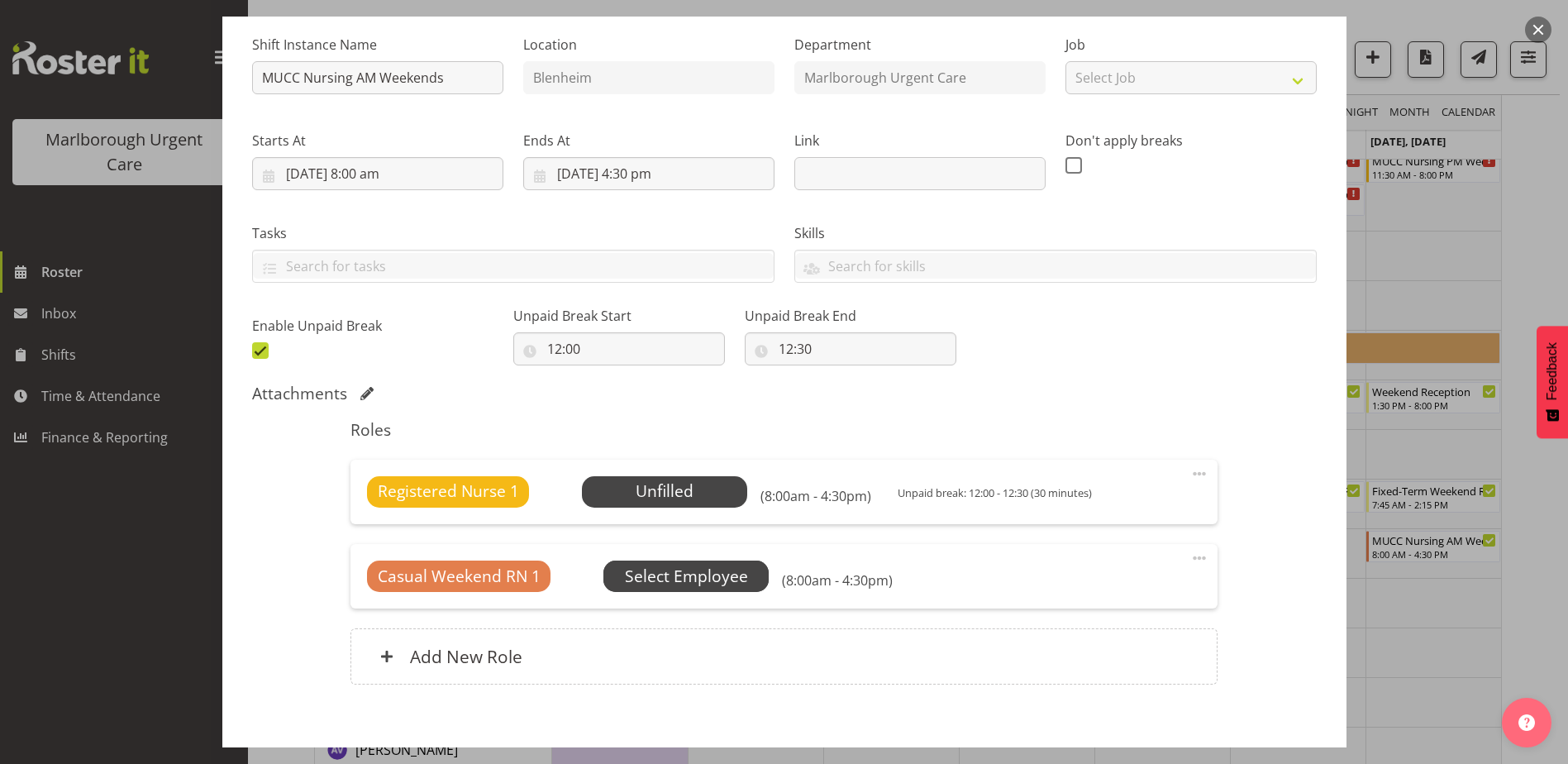
click at [701, 571] on span "Select Employee" at bounding box center [686, 577] width 123 height 24
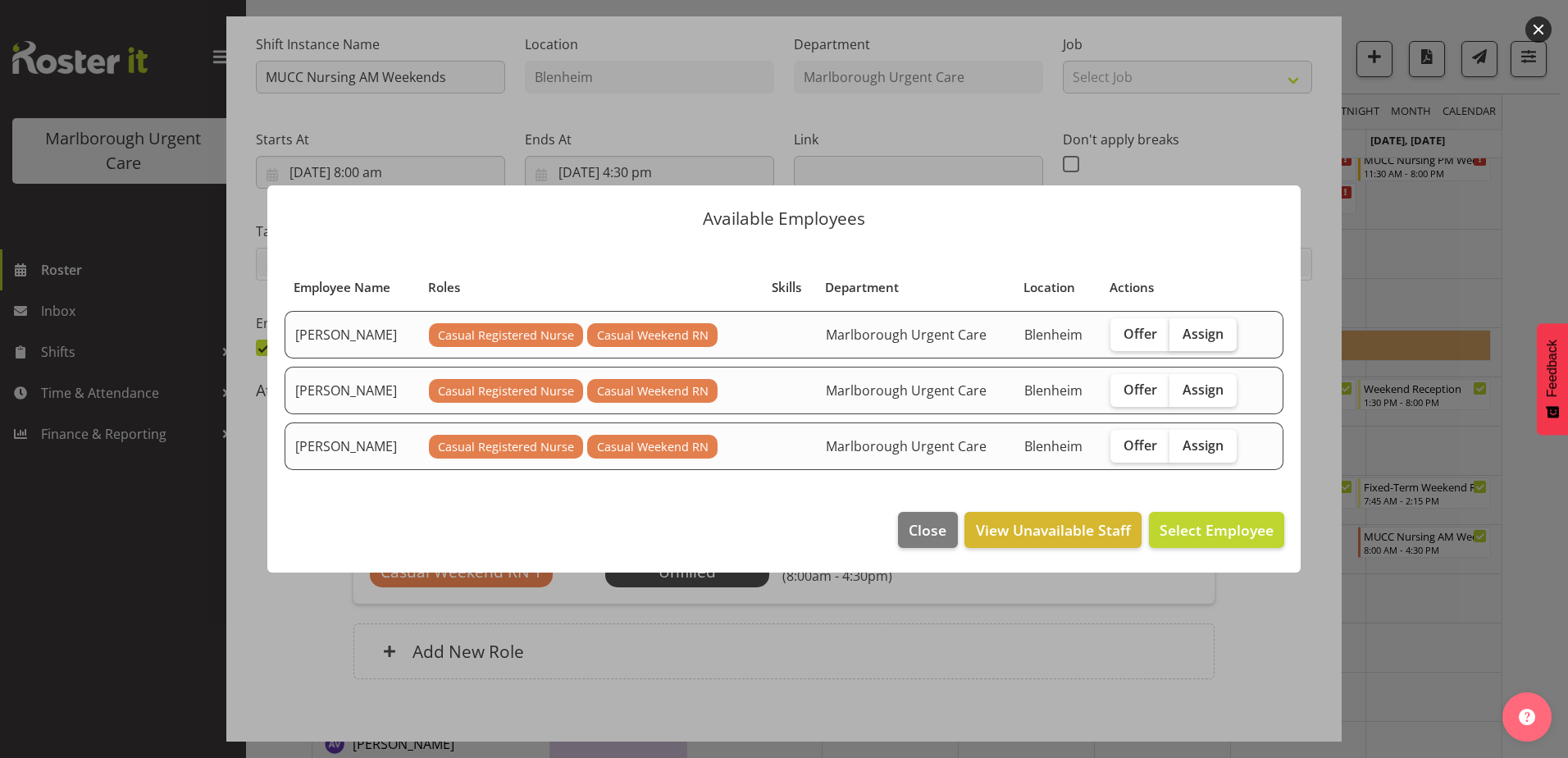
click at [1197, 336] on span "Assign" at bounding box center [1203, 333] width 41 height 16
click at [1181, 336] on input "Assign" at bounding box center [1174, 333] width 10 height 10
checkbox input "true"
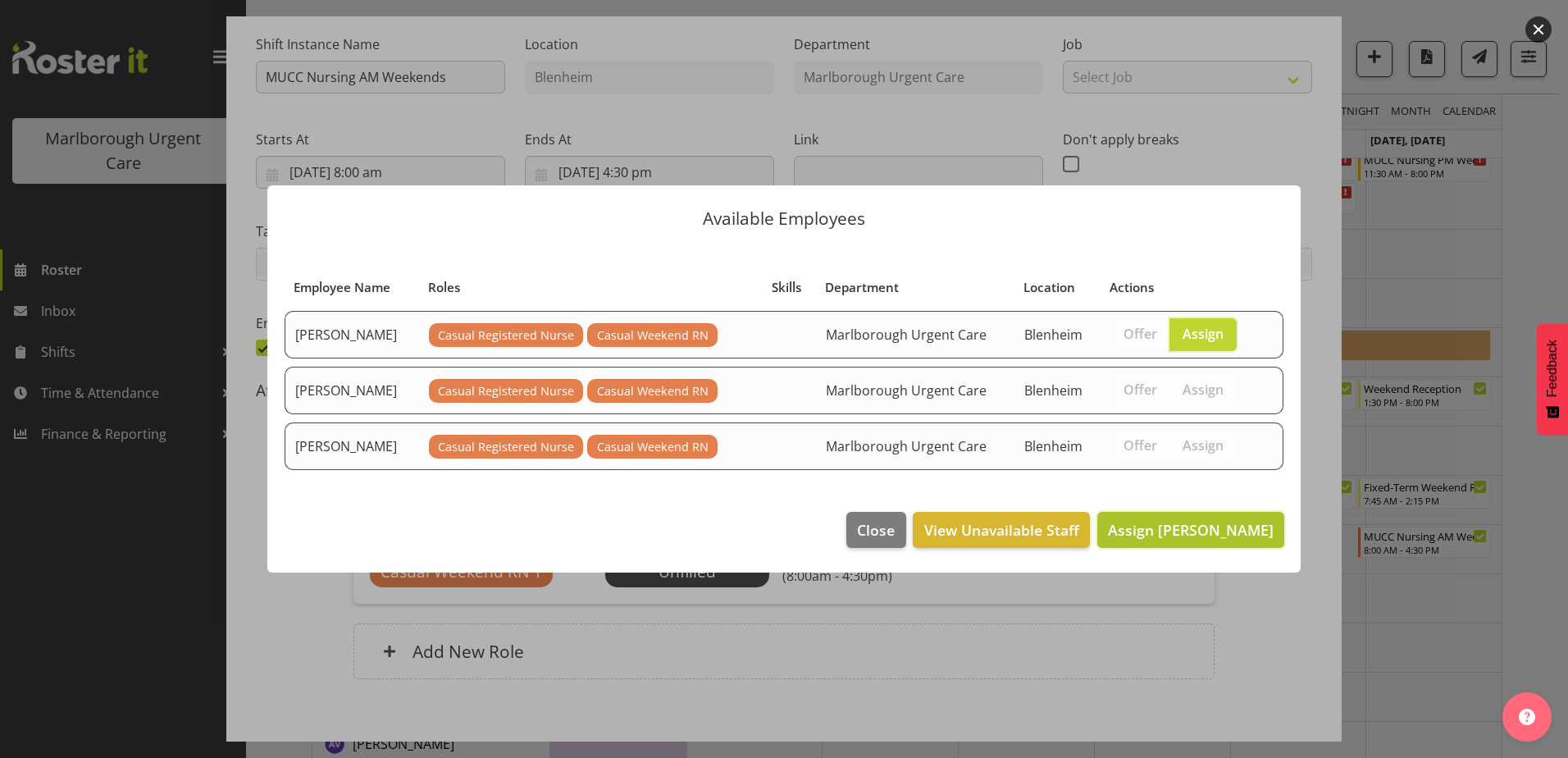
click at [1185, 525] on span "Assign [PERSON_NAME]" at bounding box center [1191, 530] width 165 height 20
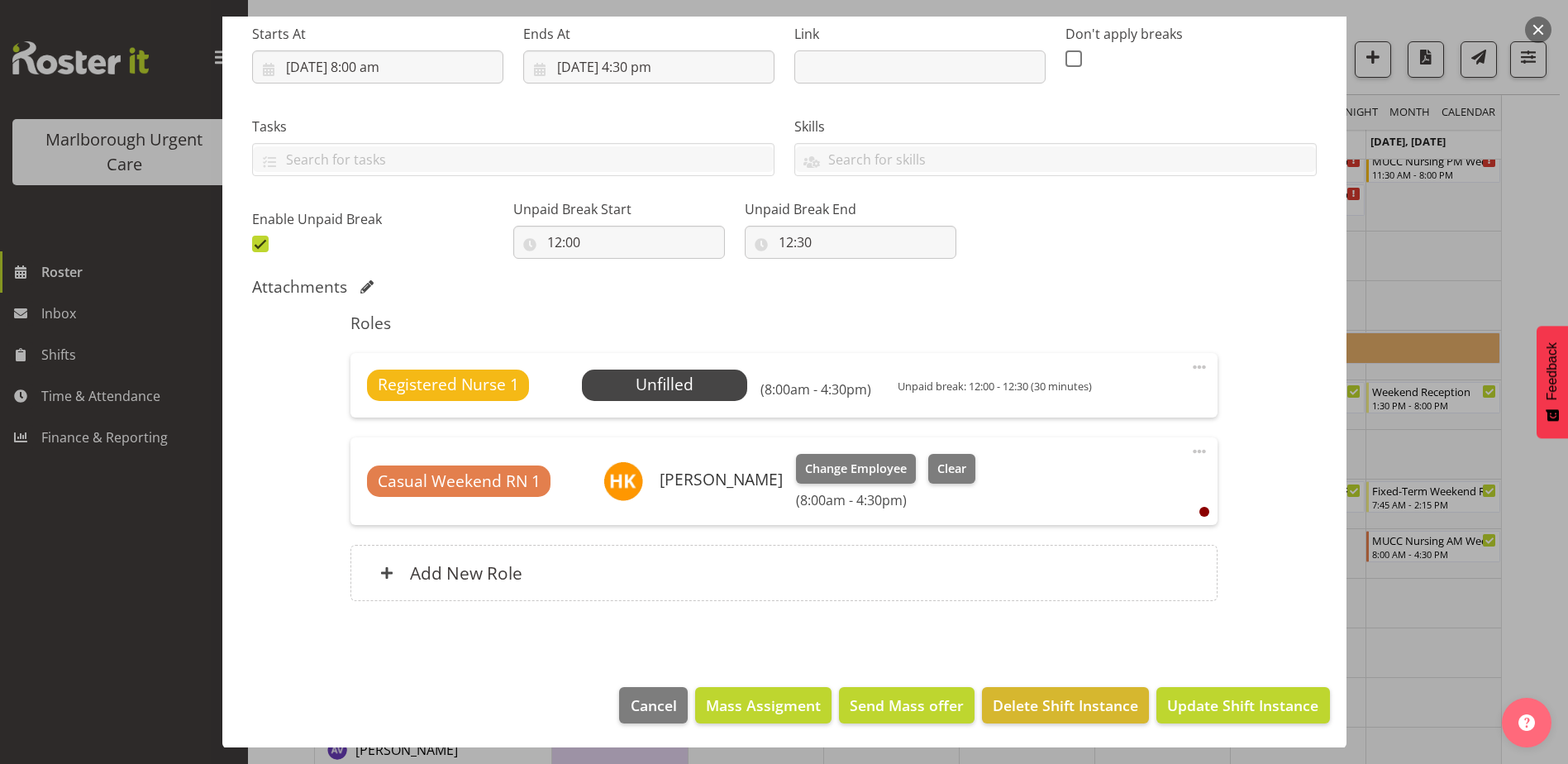
scroll to position [267, 0]
click at [1223, 707] on span "Update Shift Instance" at bounding box center [1243, 704] width 151 height 22
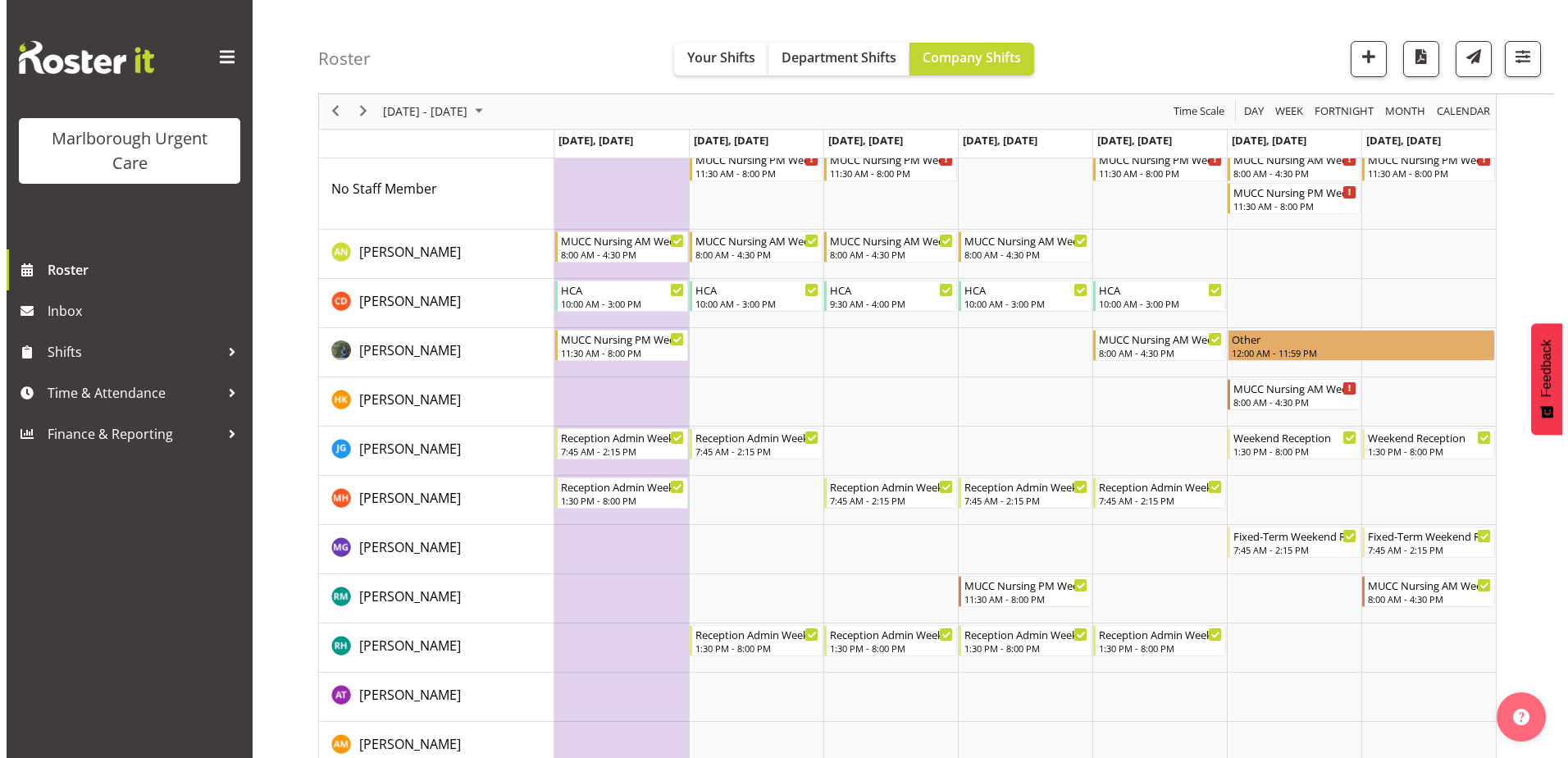
scroll to position [0, 0]
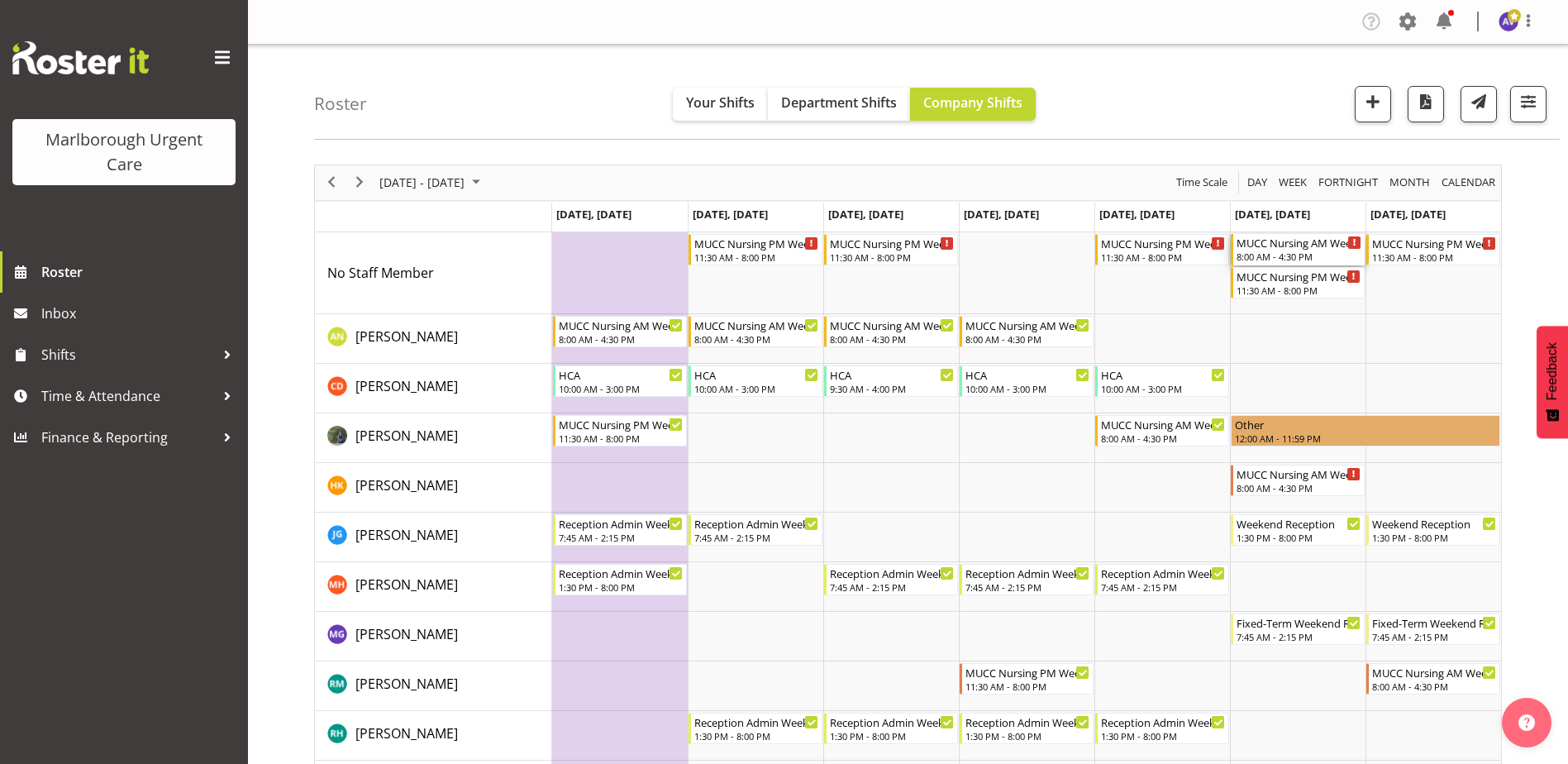
click at [1289, 255] on div "8:00 AM - 4:30 PM" at bounding box center [1299, 256] width 125 height 13
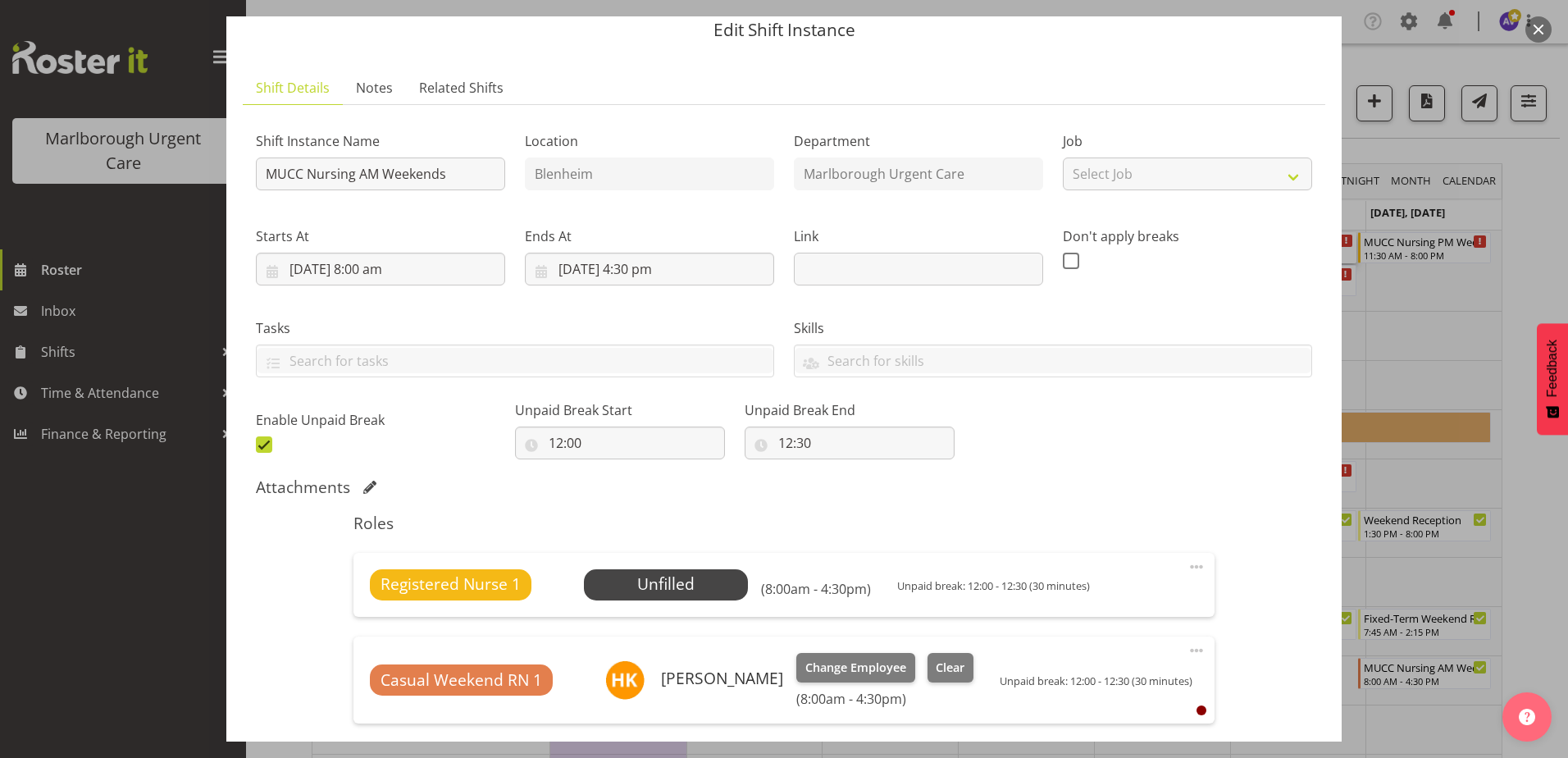
scroll to position [82, 0]
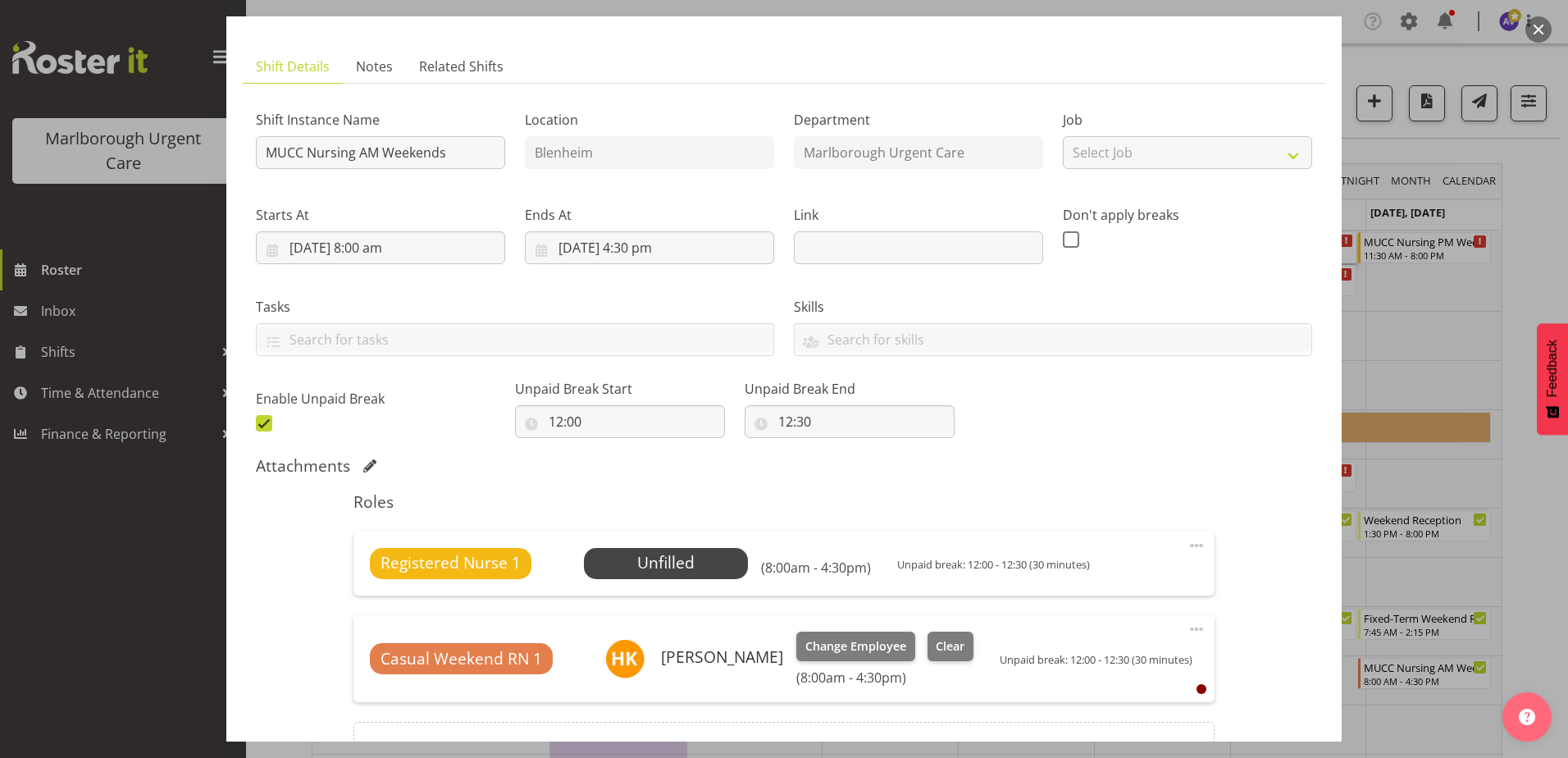
click at [1187, 542] on span at bounding box center [1196, 545] width 20 height 20
click at [1074, 648] on link "Delete" at bounding box center [1127, 641] width 158 height 29
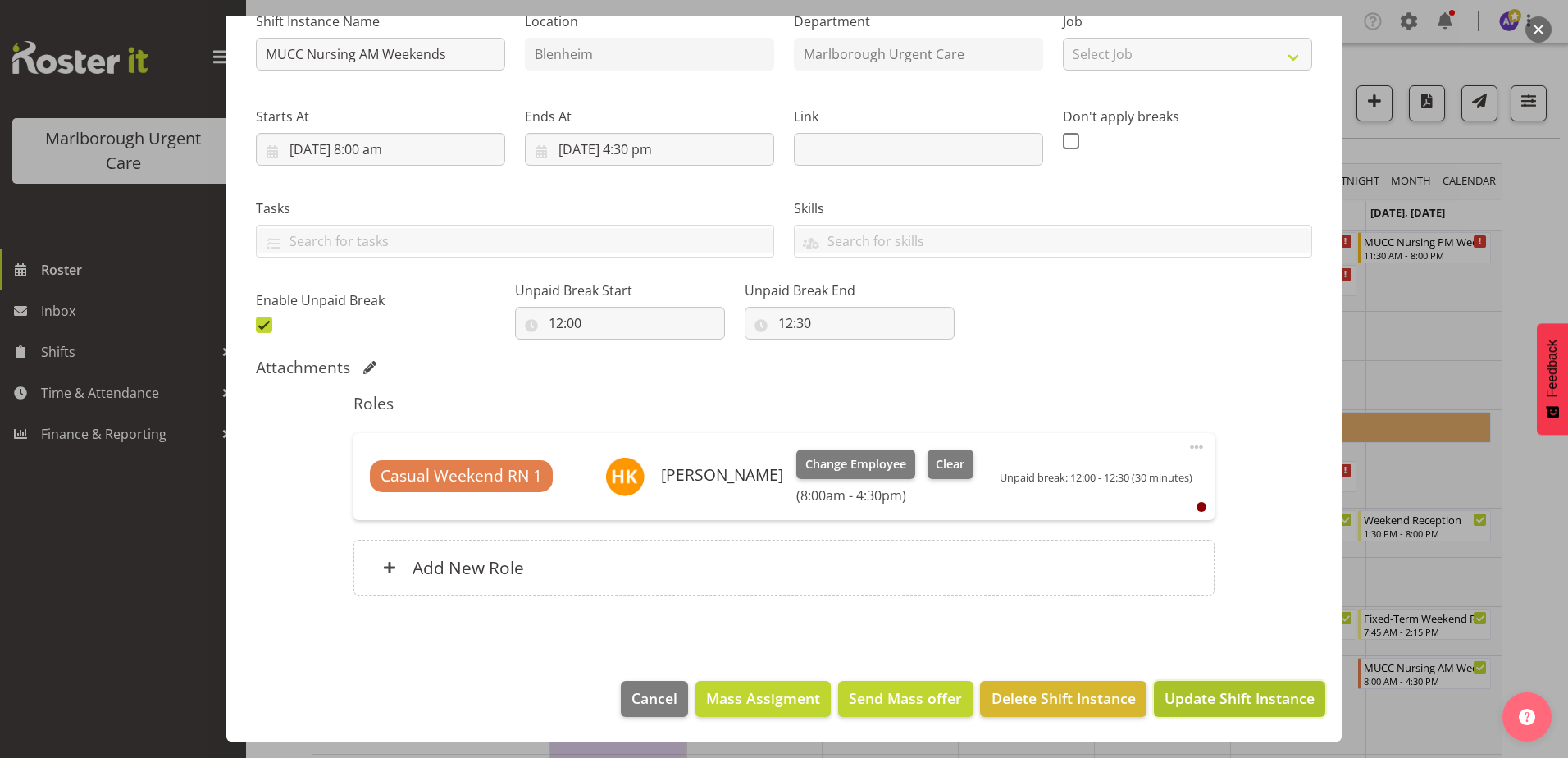
click at [1224, 695] on span "Update Shift Instance" at bounding box center [1239, 698] width 150 height 22
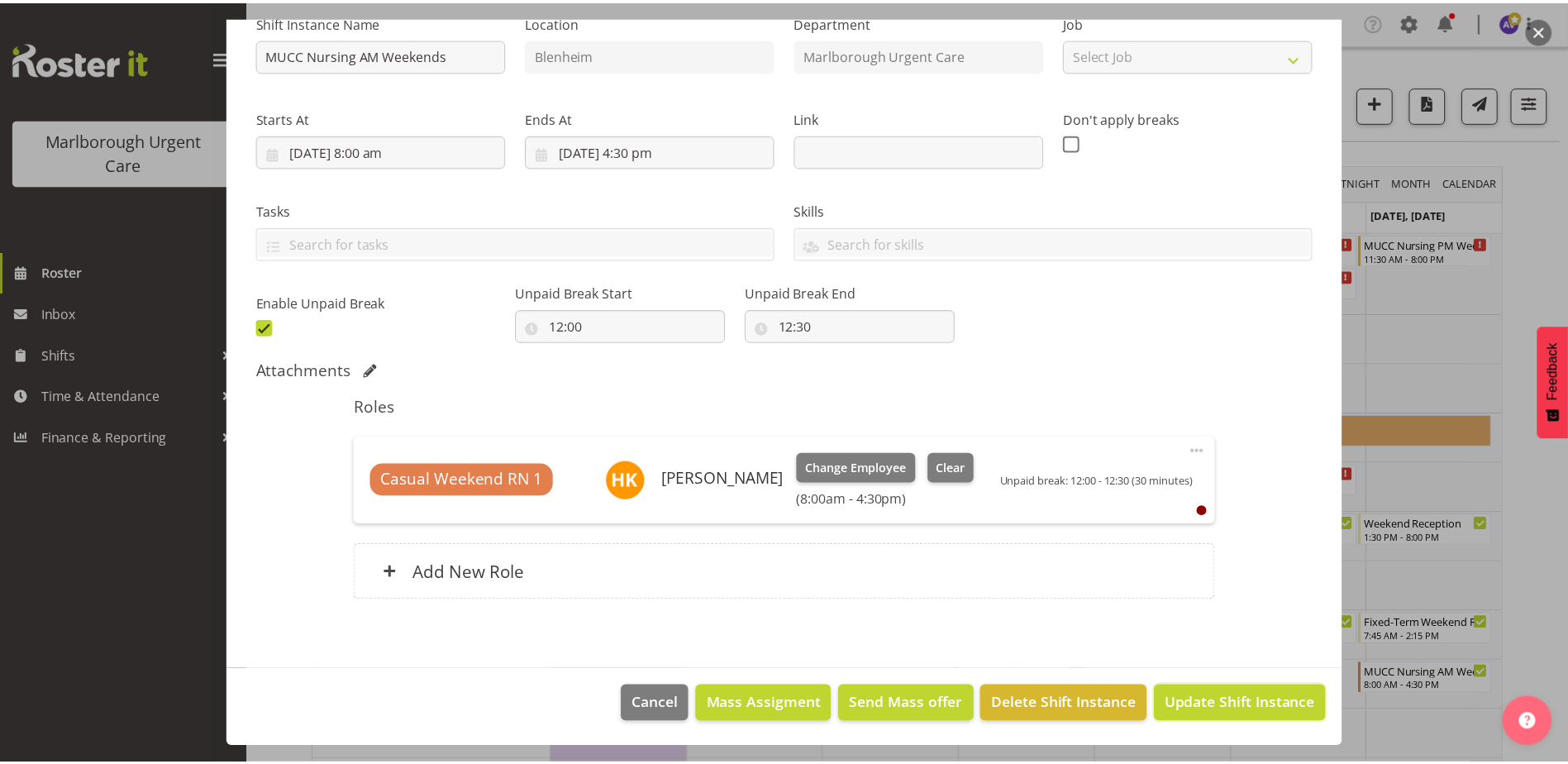
scroll to position [115, 0]
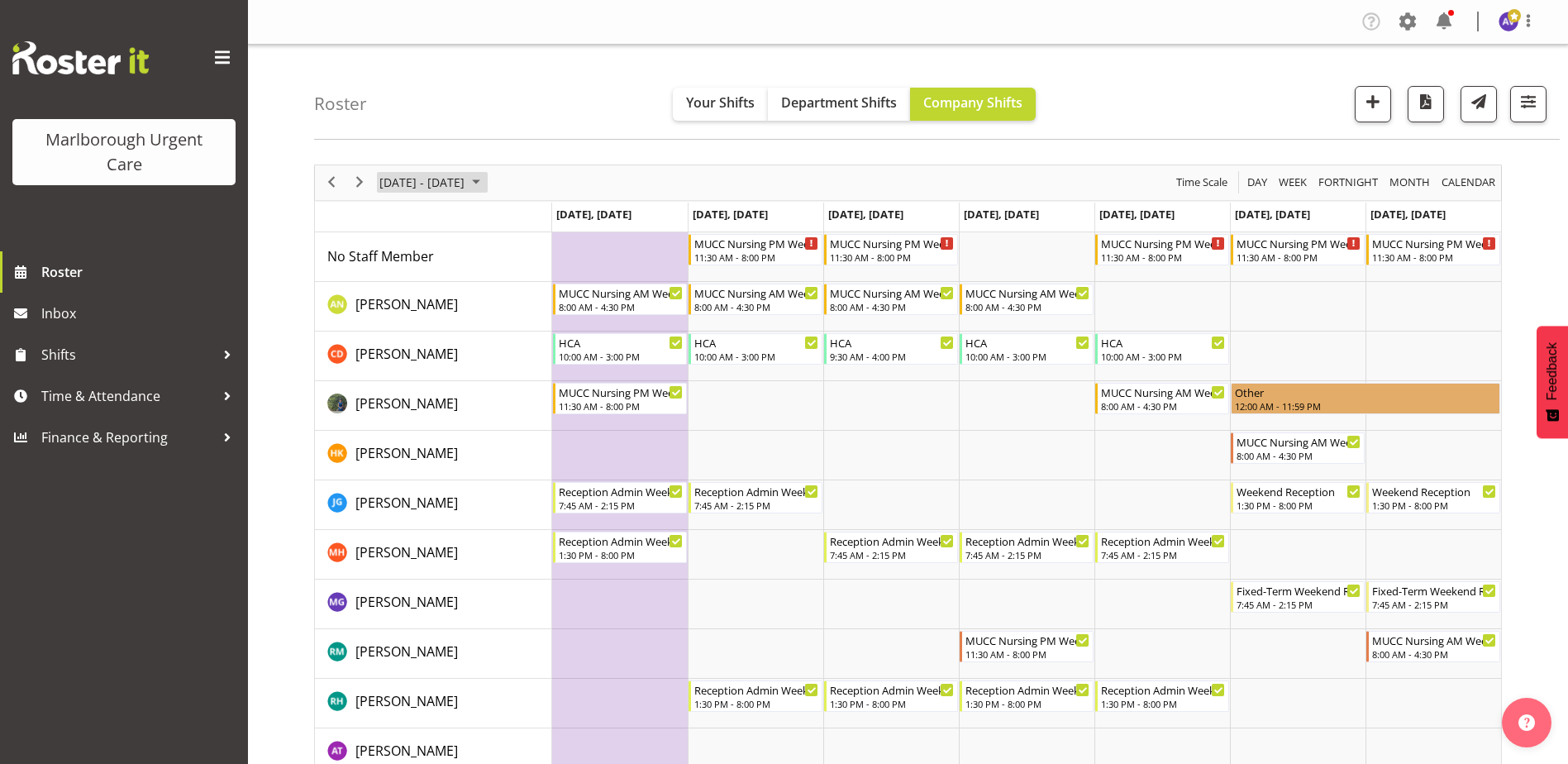
click at [436, 186] on span "[DATE] - [DATE]" at bounding box center [422, 182] width 89 height 21
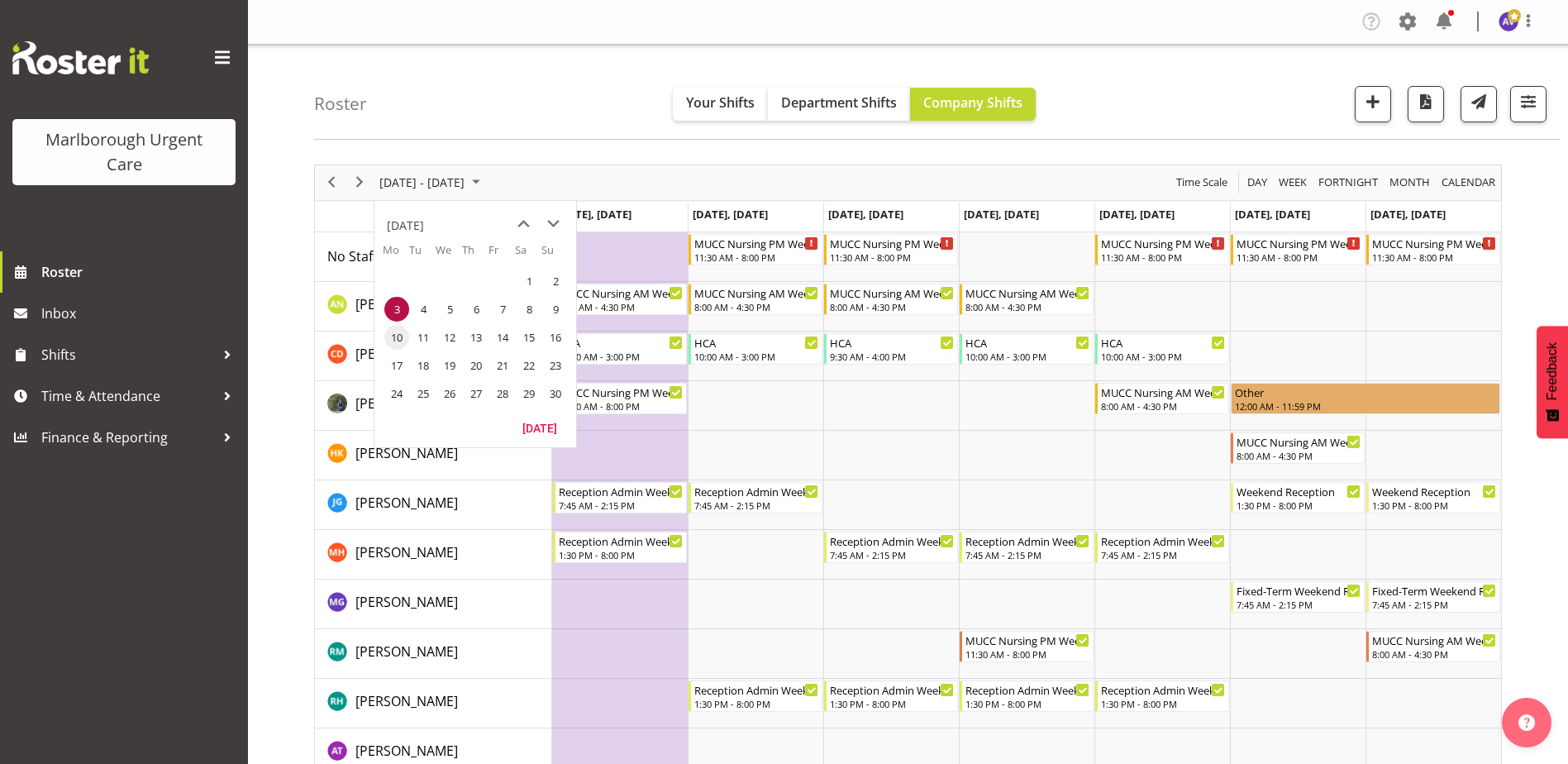
click at [397, 340] on span "10" at bounding box center [397, 337] width 25 height 25
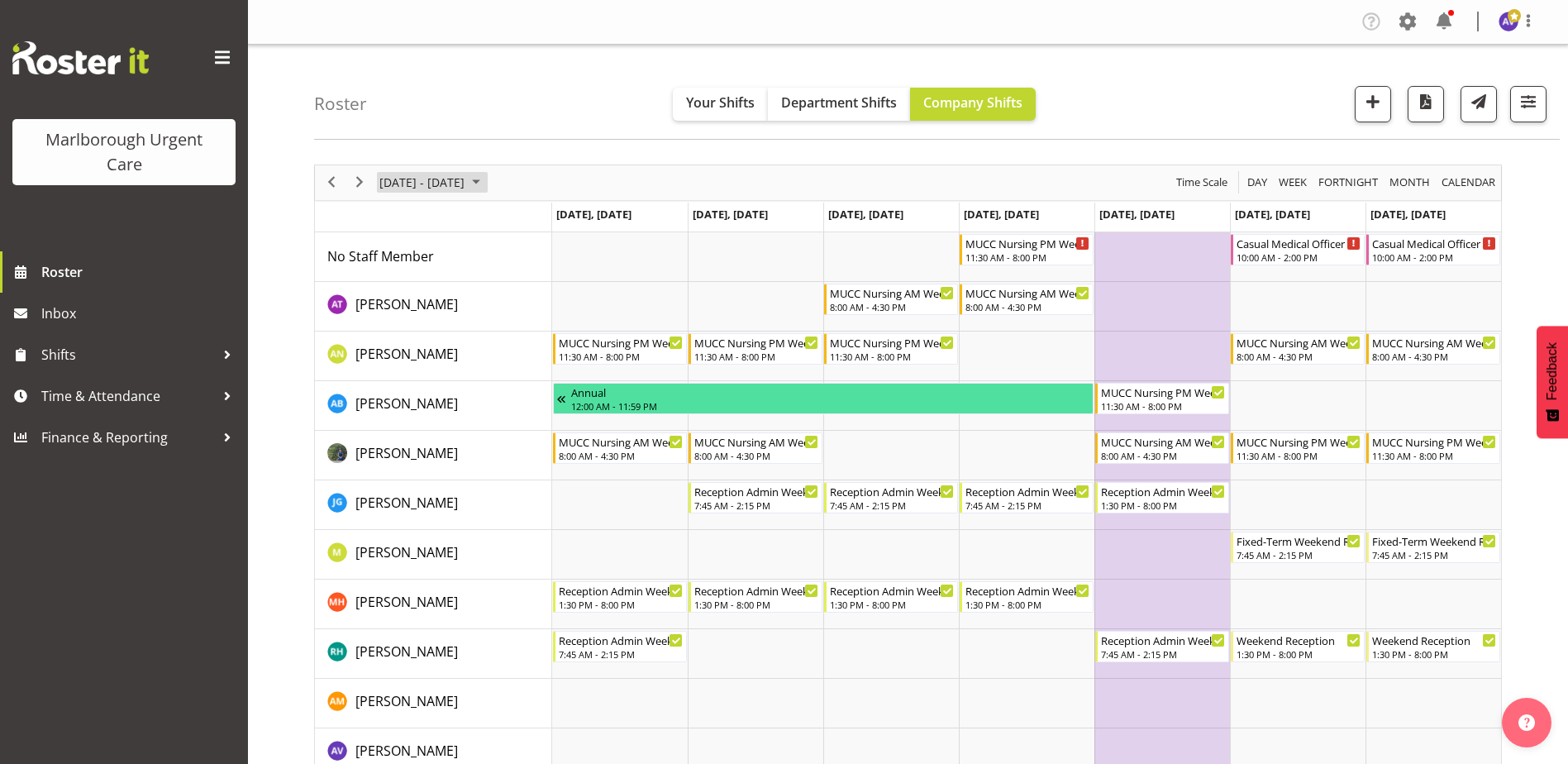
click at [466, 181] on span "[DATE] - [DATE]" at bounding box center [422, 182] width 89 height 21
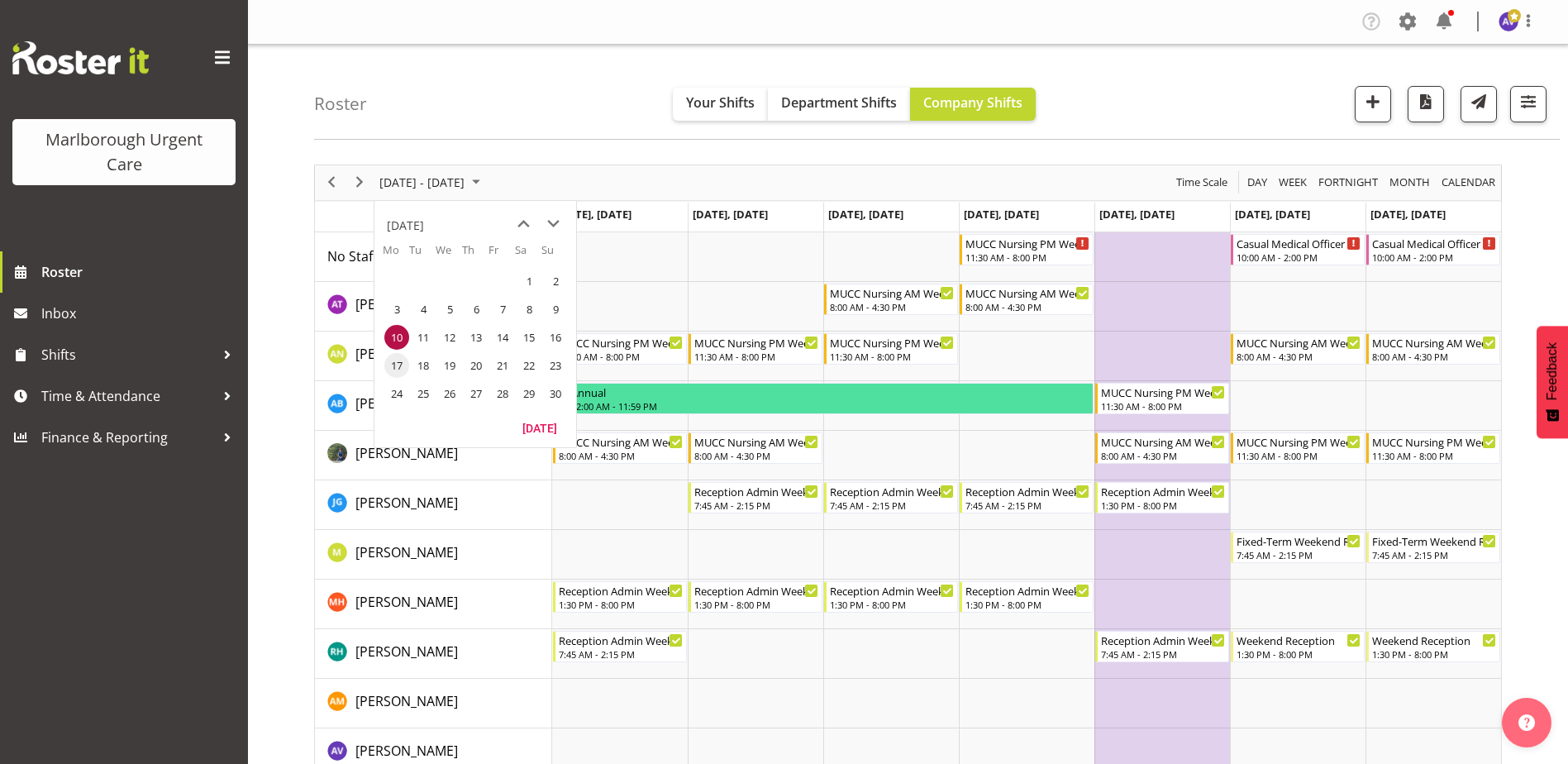
click at [397, 366] on span "17" at bounding box center [397, 366] width 25 height 25
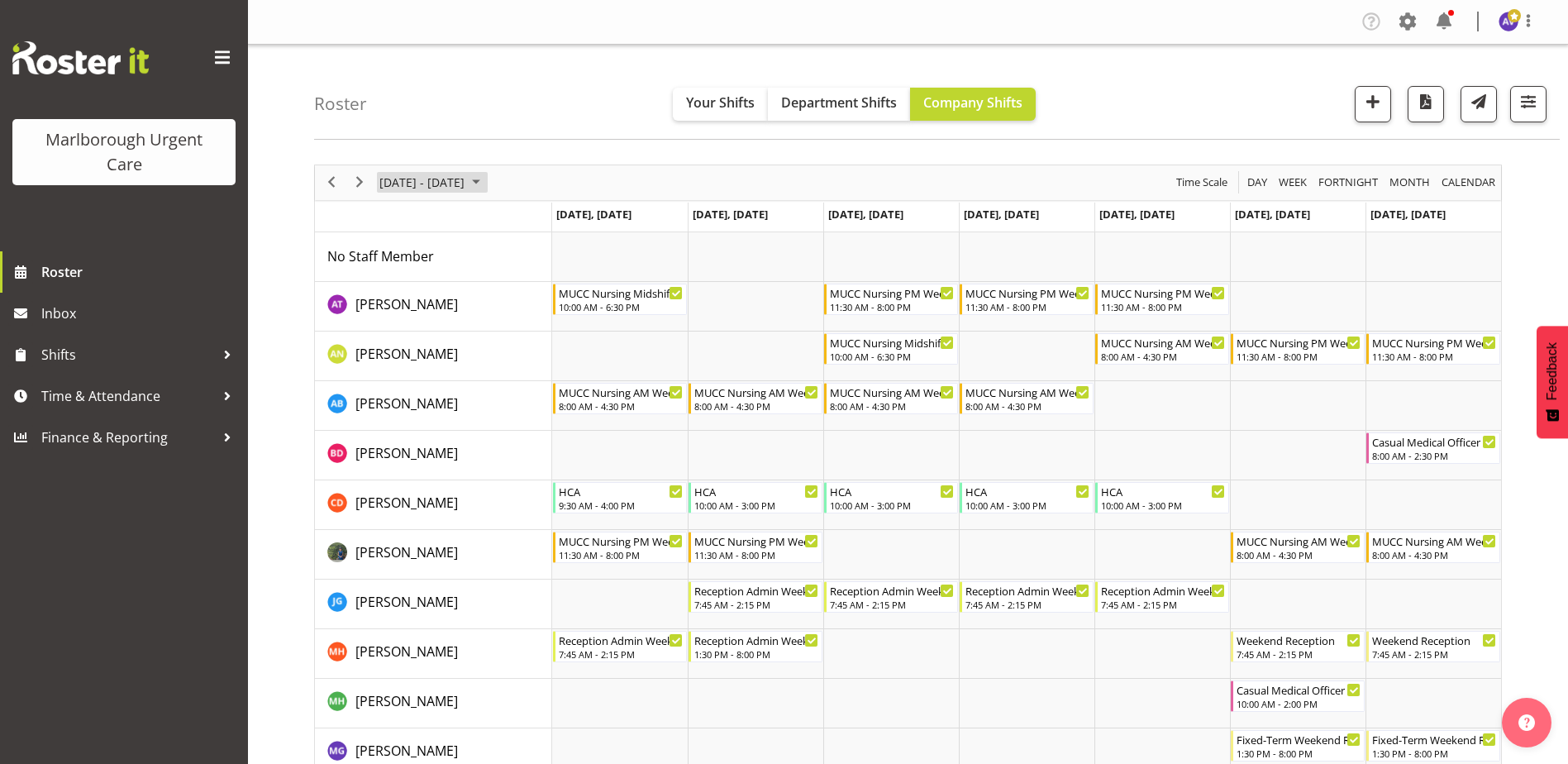
click at [458, 181] on span "[DATE] - [DATE]" at bounding box center [422, 182] width 89 height 21
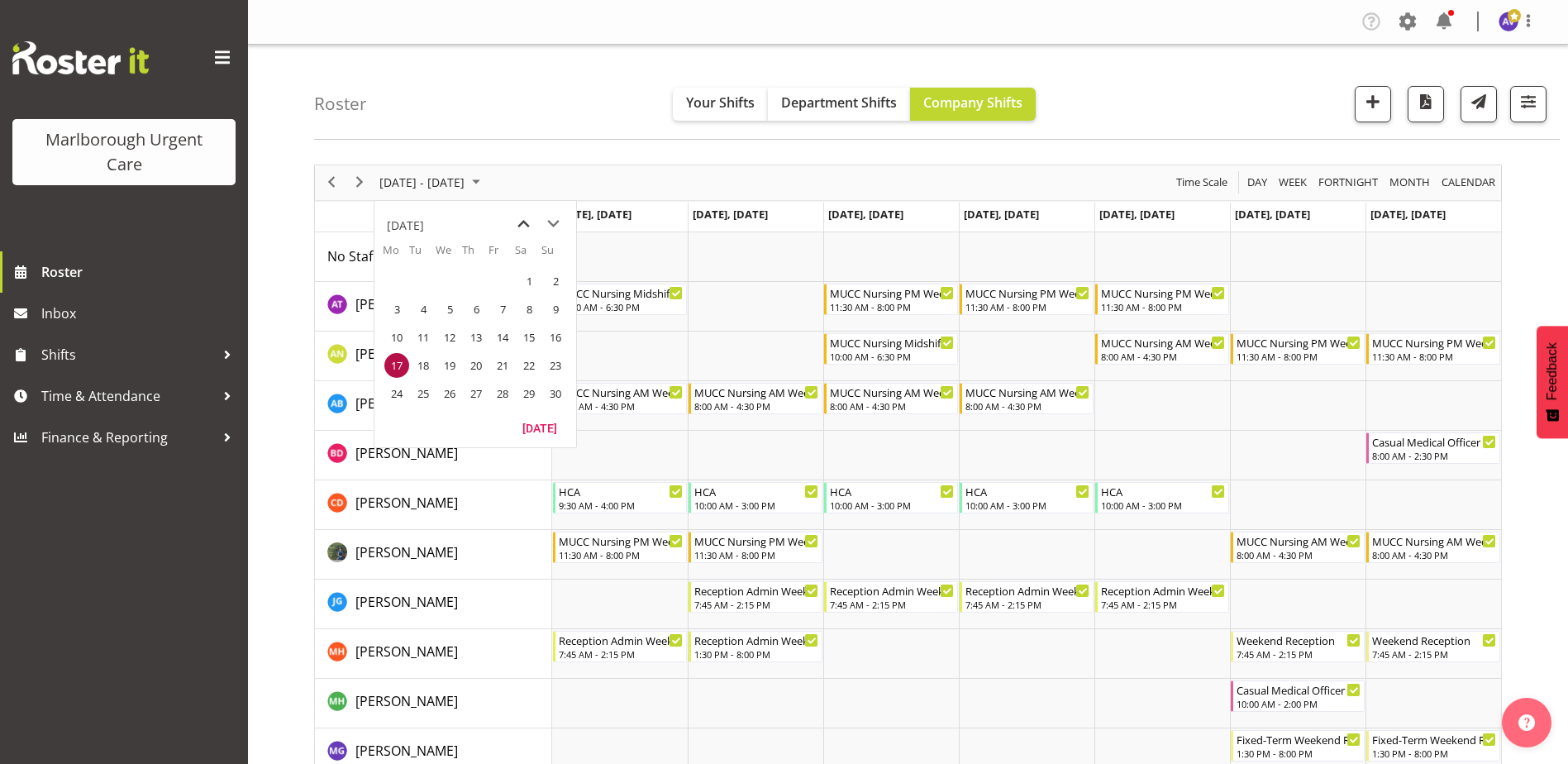
click at [527, 225] on span "previous month" at bounding box center [523, 224] width 29 height 30
click at [611, 182] on div "[DATE] - [DATE] [DATE] Day Week Fortnight Month calendar Month Agenda Time Scale" at bounding box center [908, 182] width 1186 height 35
